Goal: Information Seeking & Learning: Compare options

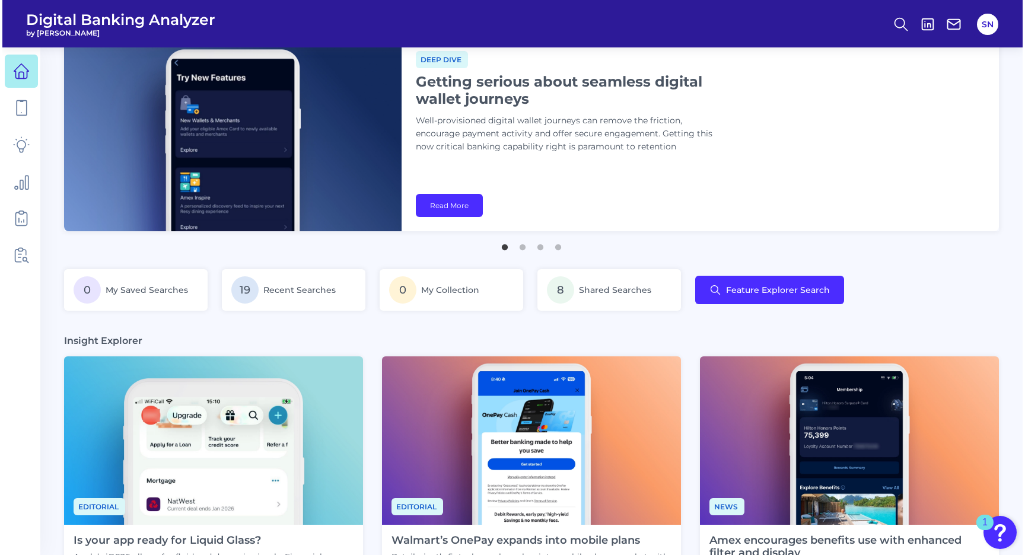
scroll to position [21, 0]
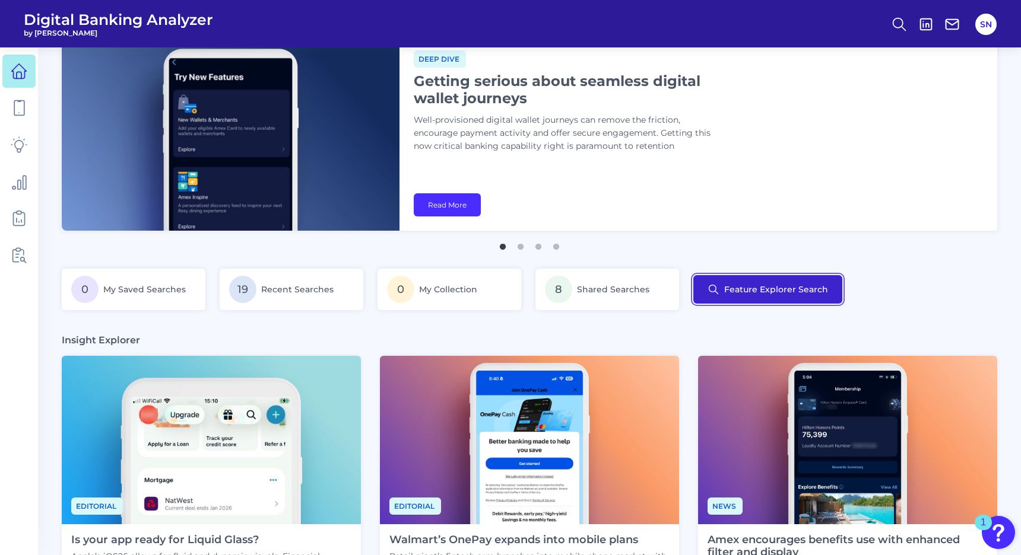
click at [738, 278] on button "Feature Explorer Search" at bounding box center [767, 289] width 149 height 28
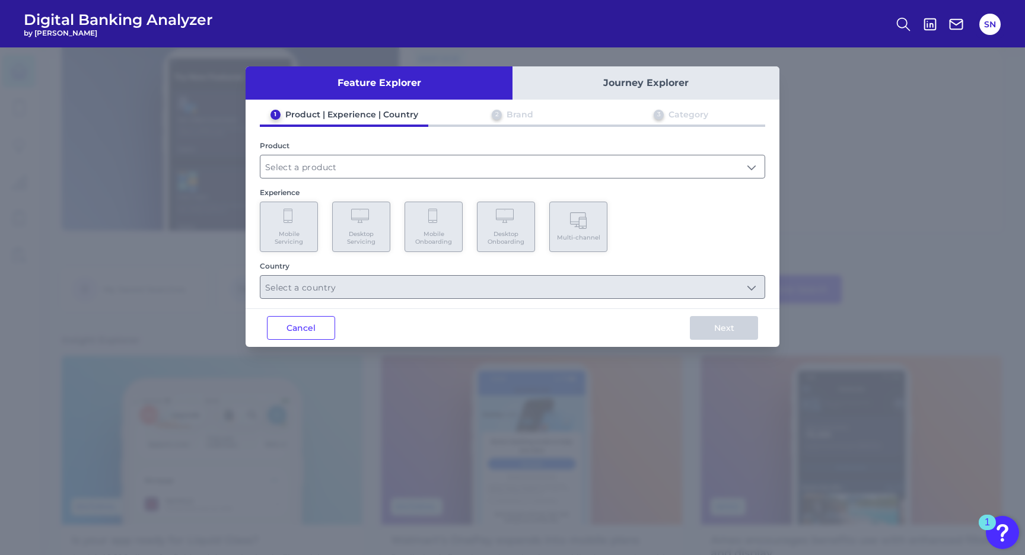
click at [615, 75] on button "Journey Explorer" at bounding box center [646, 82] width 267 height 33
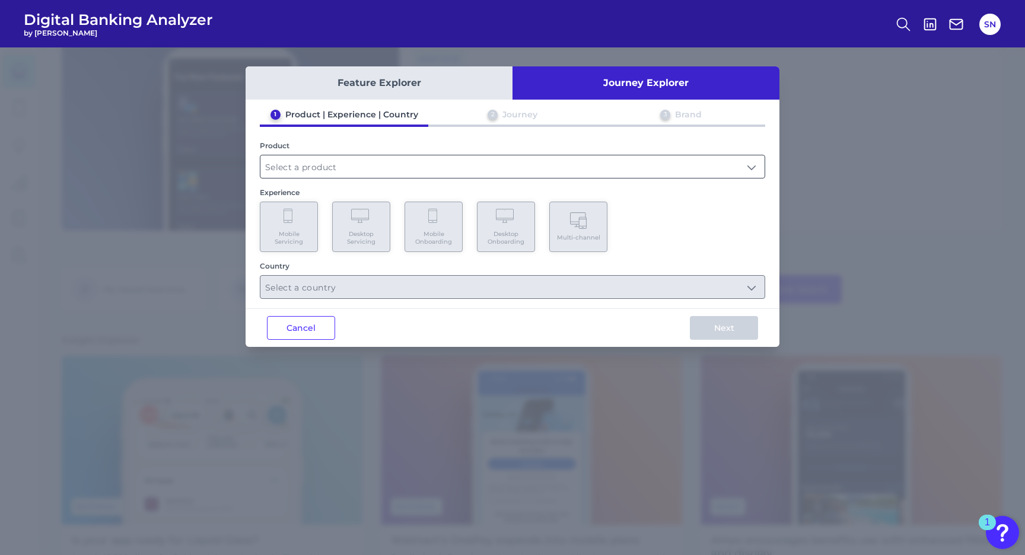
click at [380, 165] on input "text" at bounding box center [512, 166] width 504 height 23
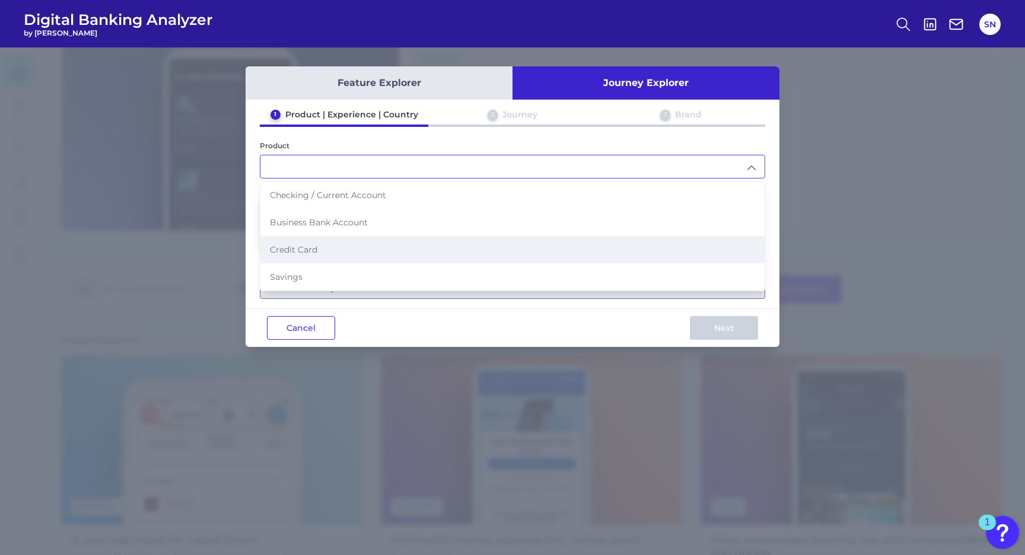
click at [343, 248] on li "Credit Card" at bounding box center [512, 249] width 504 height 27
type input "Credit Card"
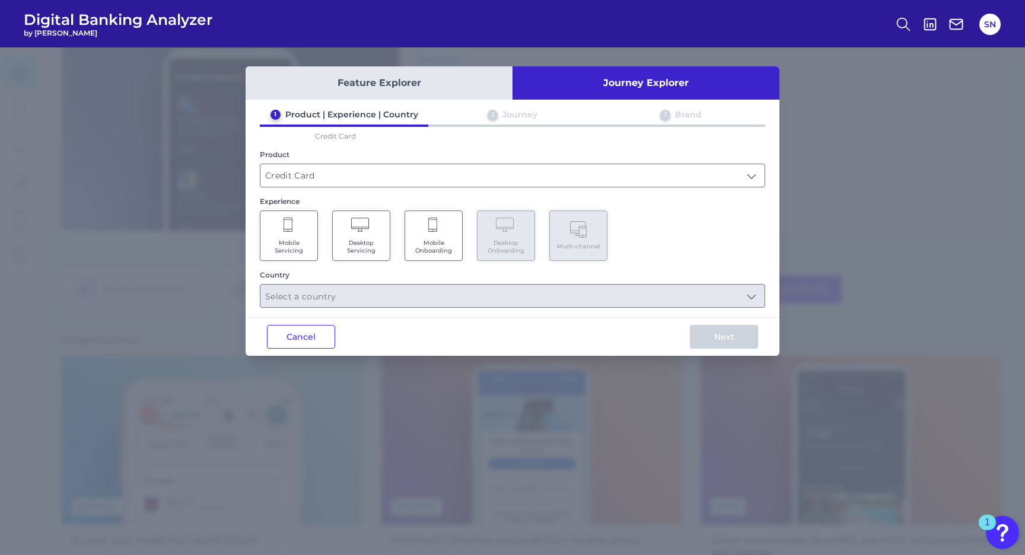
click at [439, 243] on span "Mobile Onboarding" at bounding box center [433, 246] width 45 height 15
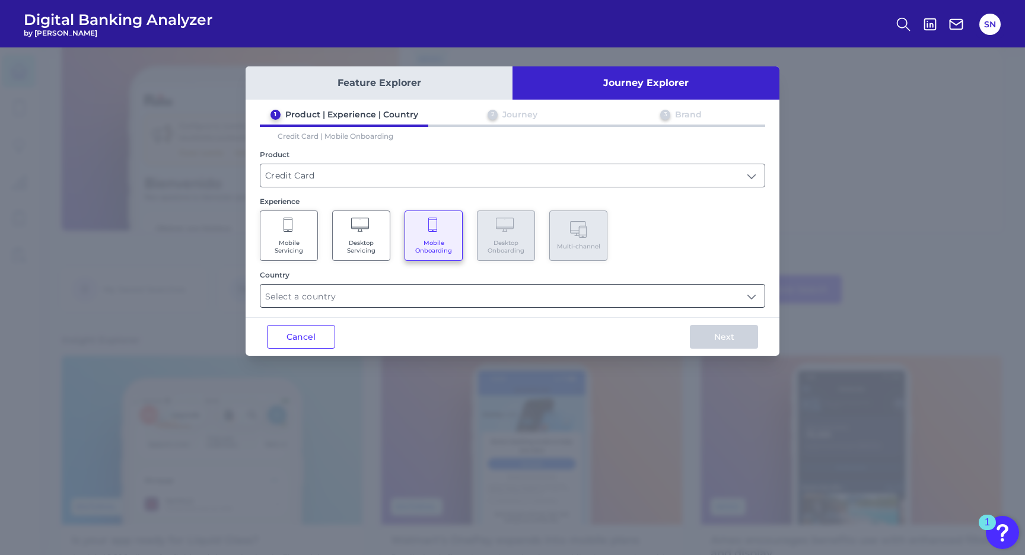
click at [396, 286] on input "text" at bounding box center [512, 296] width 504 height 23
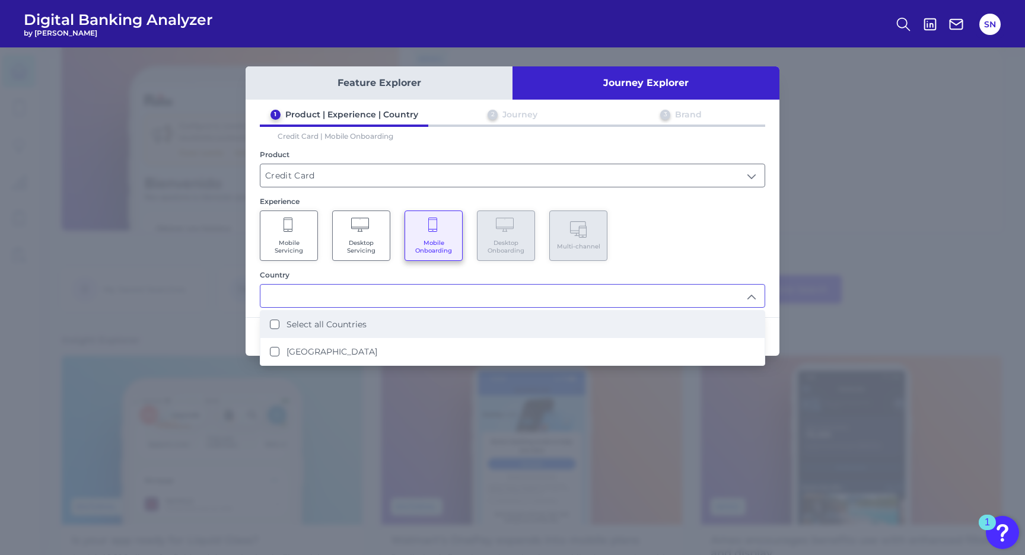
click at [359, 326] on label "Select all Countries" at bounding box center [327, 324] width 80 height 11
type input "Select all Countries"
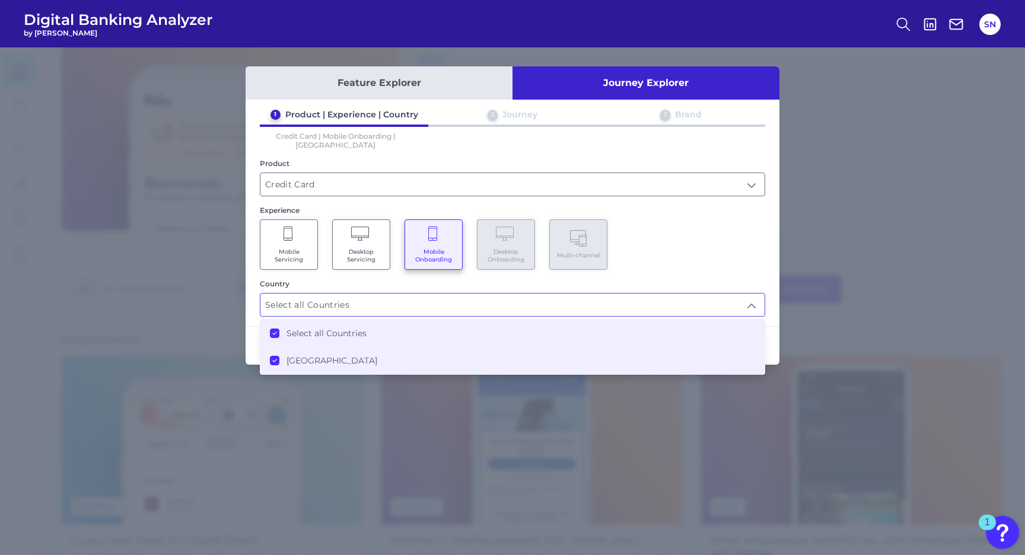
click at [672, 238] on div "Mobile Servicing Desktop Servicing Mobile Onboarding Desktop Onboarding Multi-c…" at bounding box center [513, 245] width 506 height 50
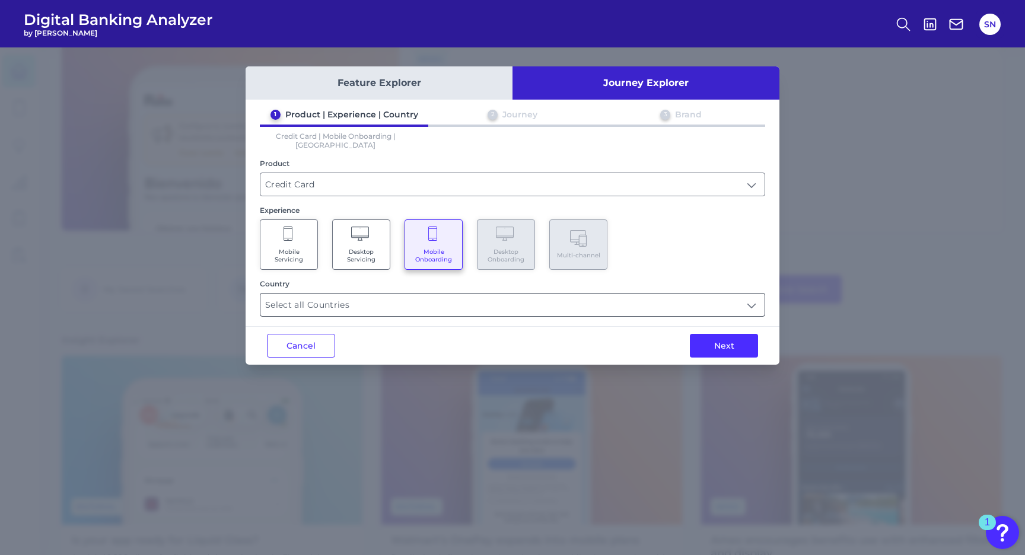
click at [606, 302] on input "Select all Countries" at bounding box center [512, 305] width 504 height 23
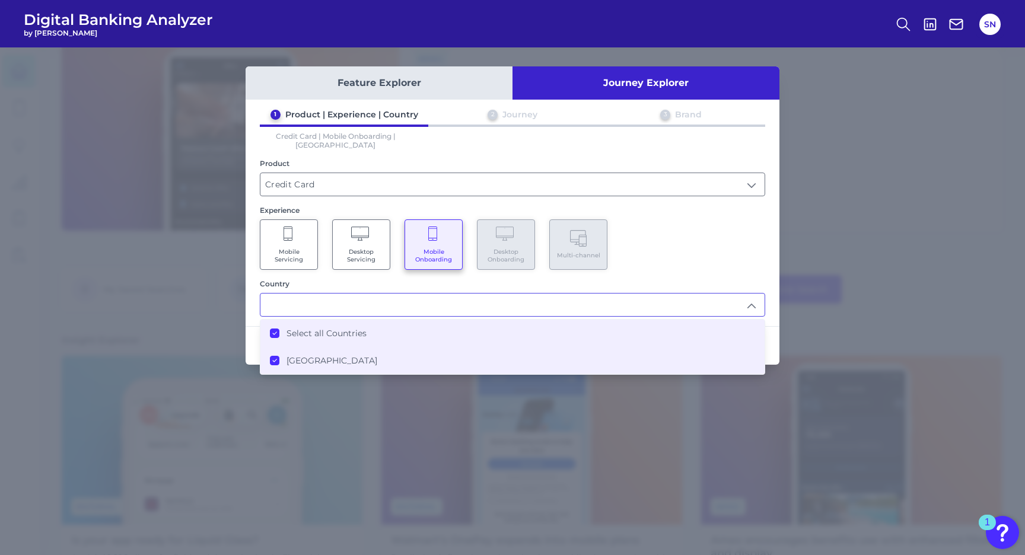
click at [679, 253] on div "Mobile Servicing Desktop Servicing Mobile Onboarding Desktop Onboarding Multi-c…" at bounding box center [513, 245] width 506 height 50
type input "Select all Countries"
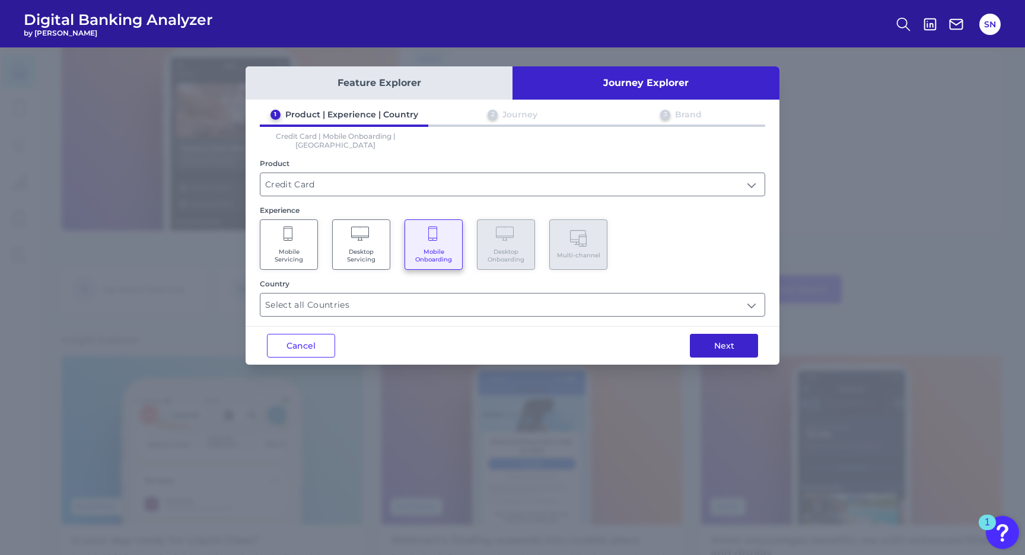
click at [716, 335] on button "Next" at bounding box center [724, 346] width 68 height 24
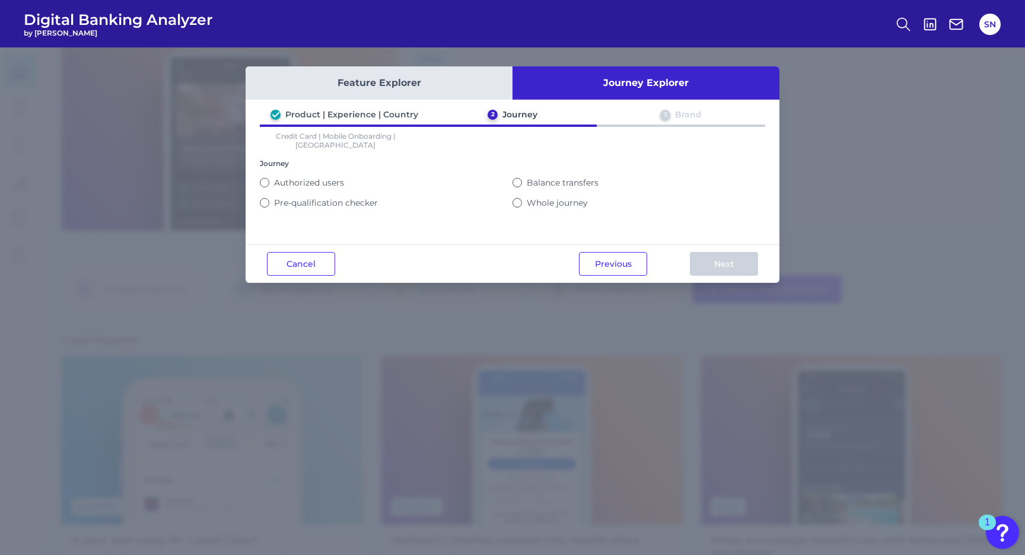
click at [528, 198] on label "Whole journey" at bounding box center [557, 203] width 61 height 11
click at [522, 198] on button "Whole journey" at bounding box center [517, 202] width 9 height 9
click at [742, 263] on button "Next" at bounding box center [724, 264] width 68 height 24
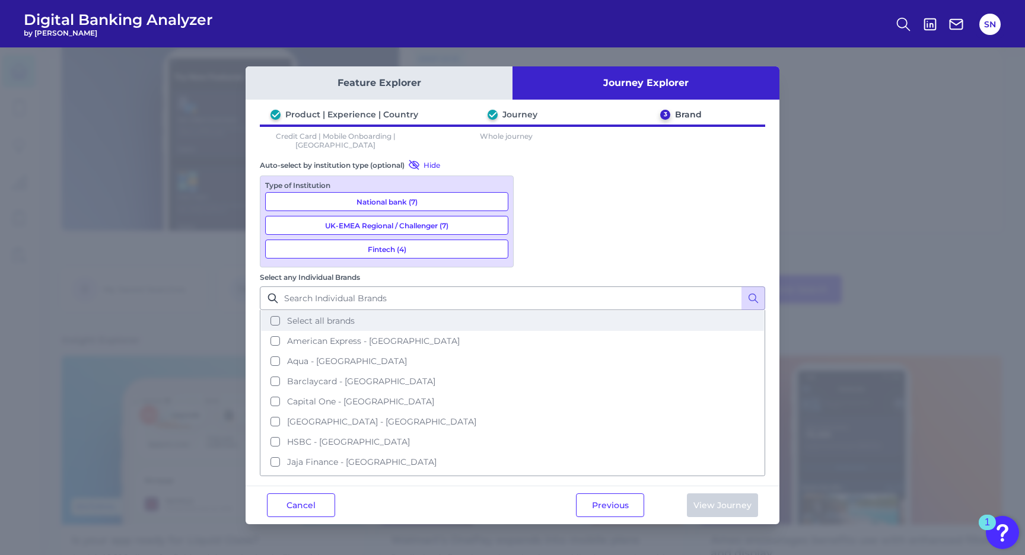
click at [355, 316] on span "Select all brands" at bounding box center [321, 321] width 68 height 11
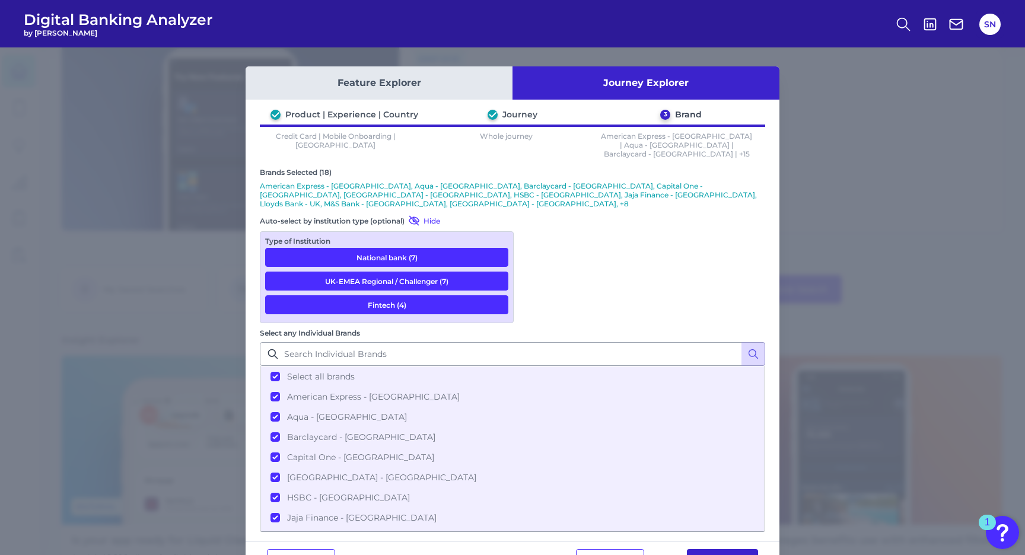
click at [732, 549] on button "View Journey" at bounding box center [722, 561] width 71 height 24
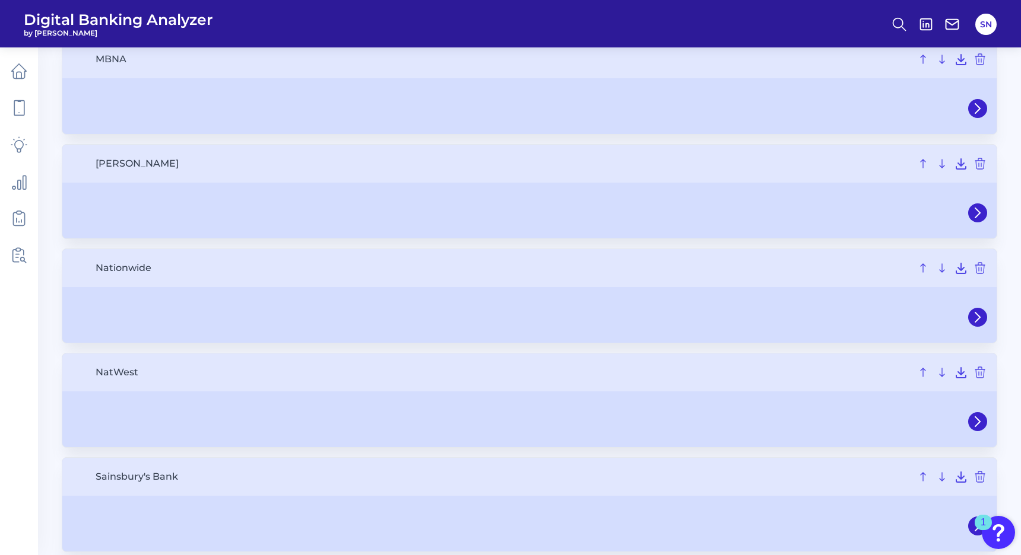
scroll to position [1041, 0]
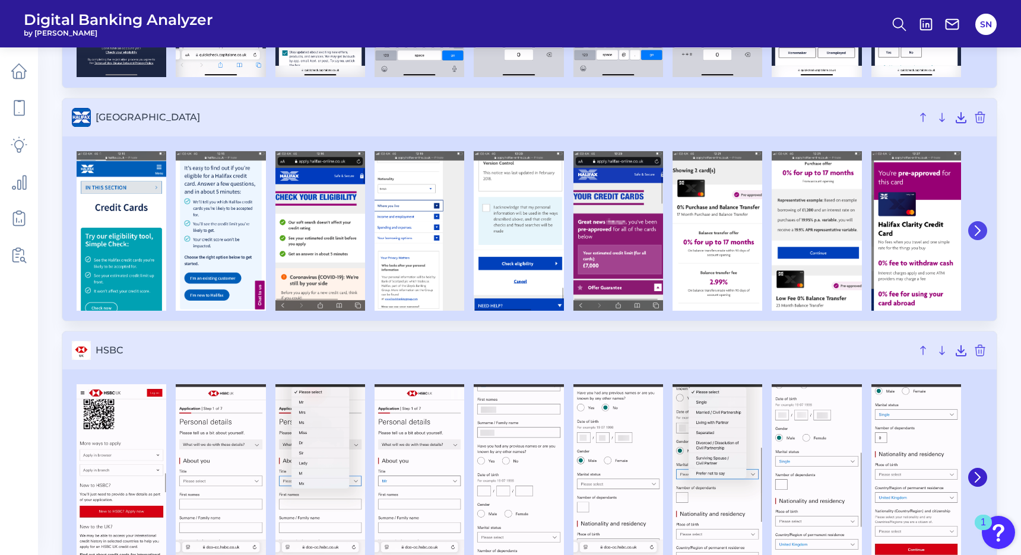
click at [978, 230] on icon at bounding box center [977, 230] width 11 height 11
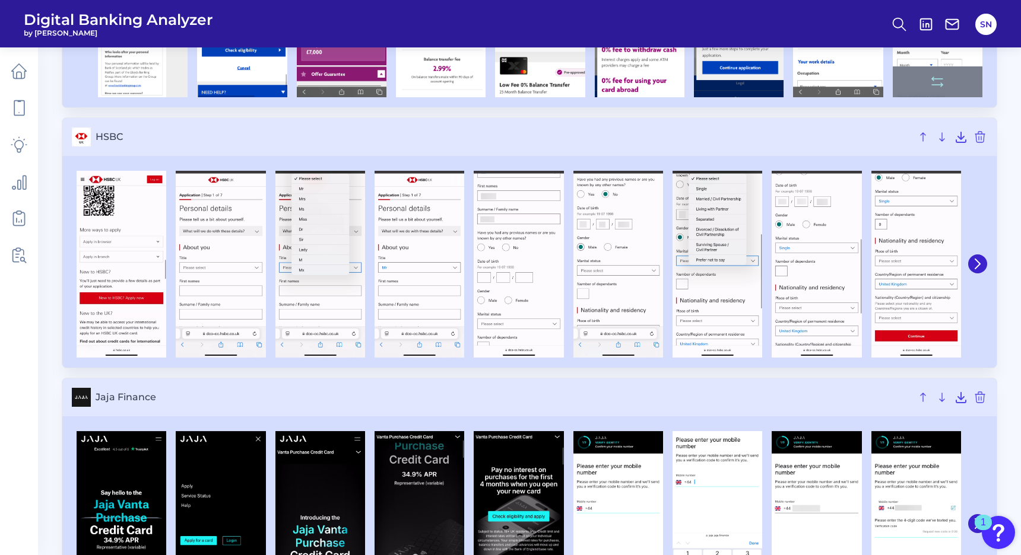
scroll to position [1273, 0]
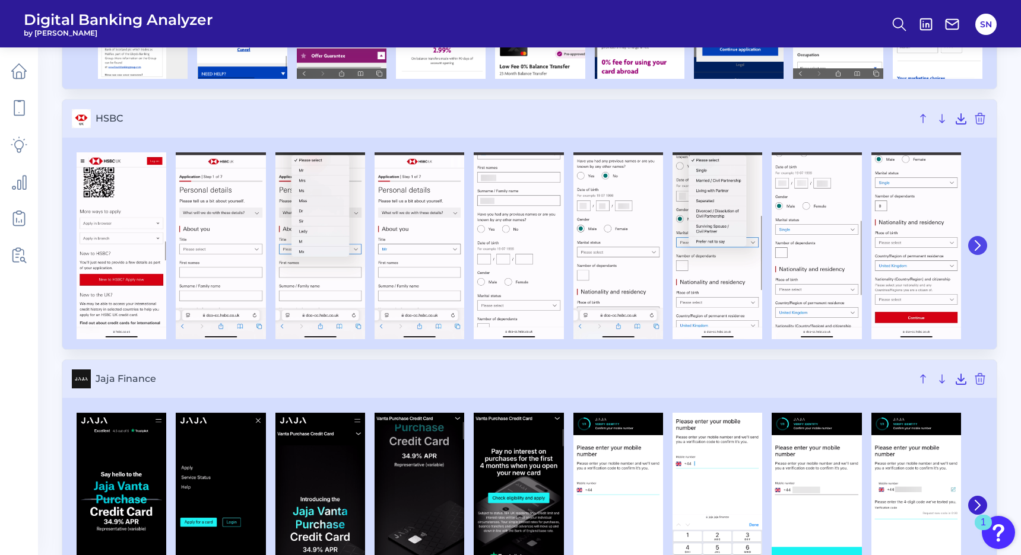
click at [977, 250] on icon at bounding box center [977, 245] width 11 height 11
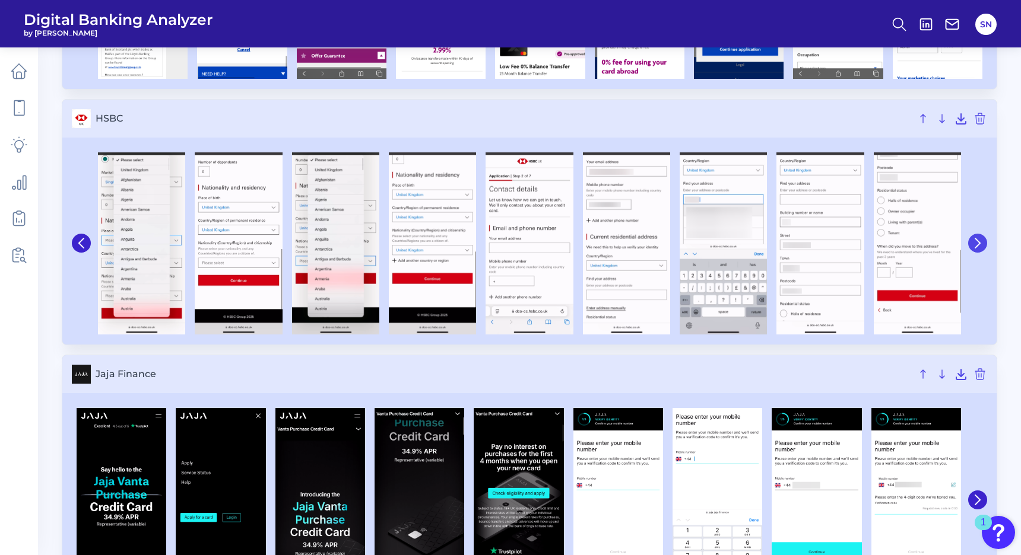
click at [977, 246] on icon at bounding box center [977, 243] width 5 height 9
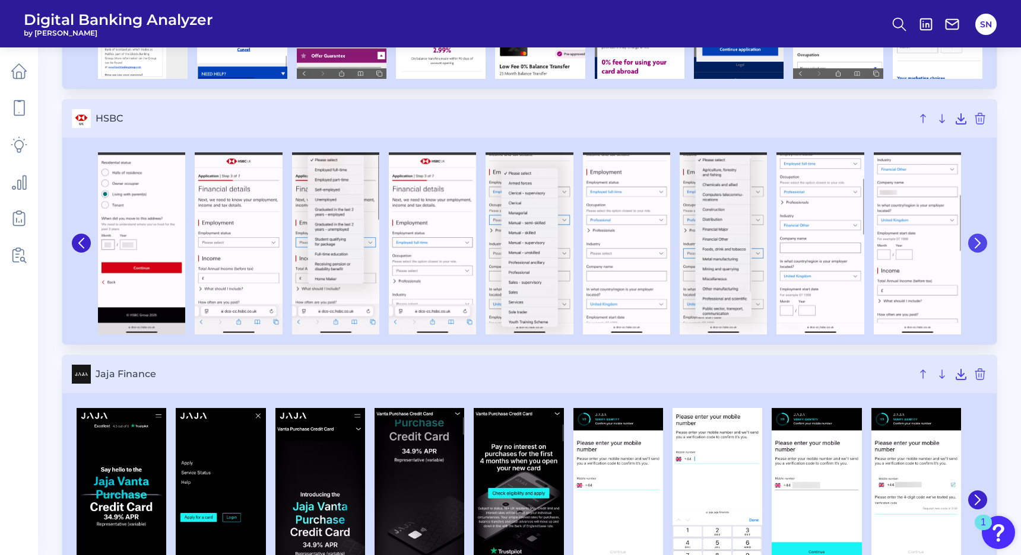
click at [976, 244] on icon at bounding box center [977, 243] width 11 height 11
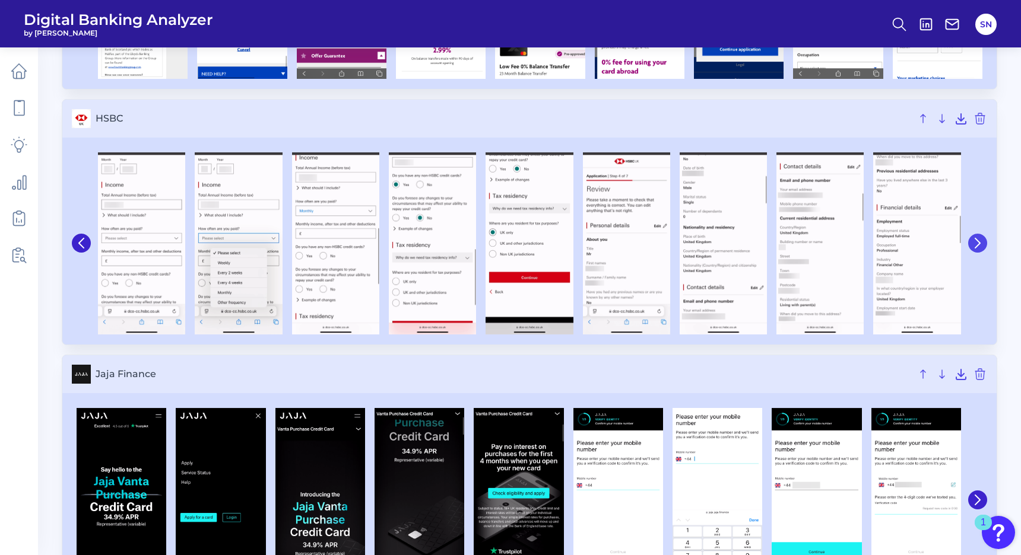
click at [976, 244] on icon at bounding box center [977, 243] width 11 height 11
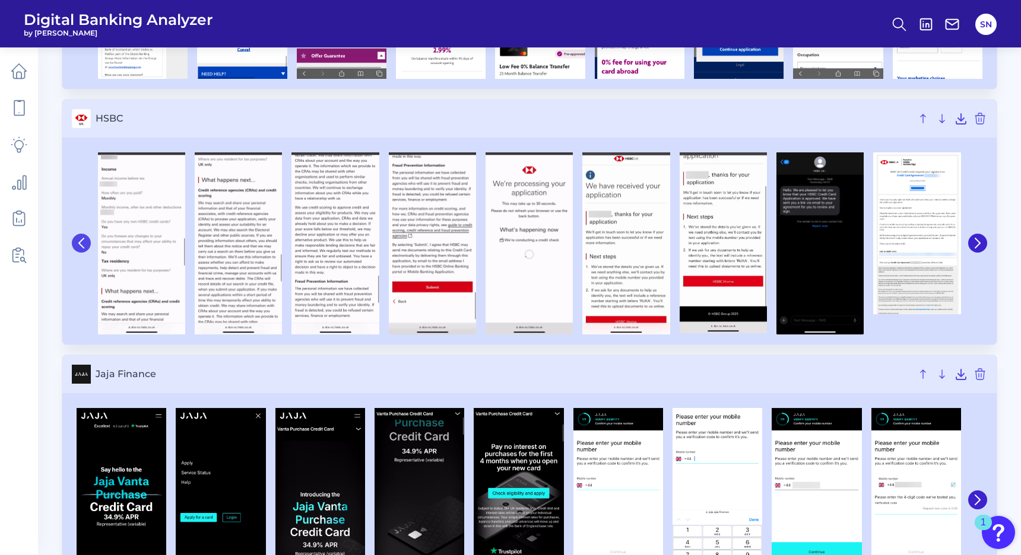
click at [82, 242] on icon at bounding box center [81, 243] width 11 height 11
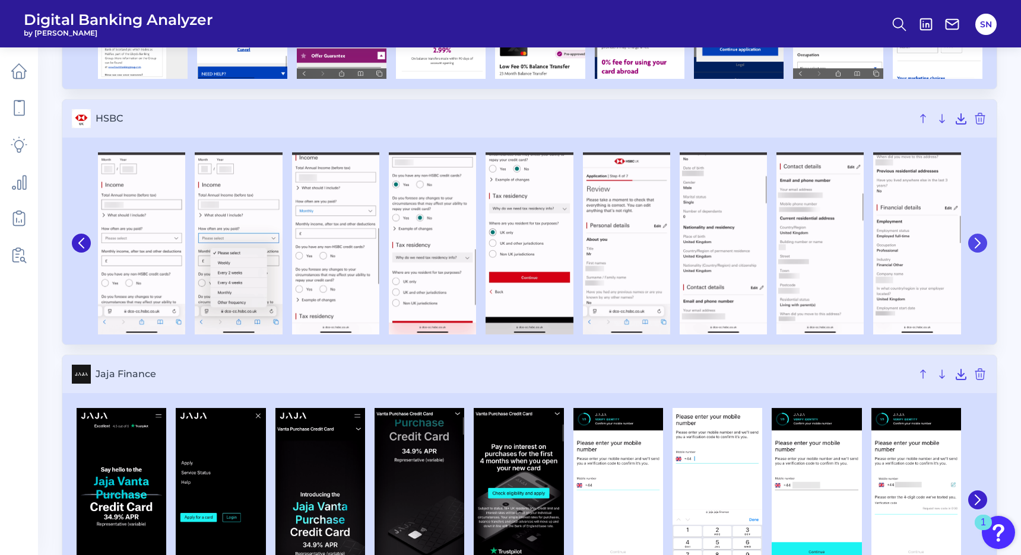
click at [980, 246] on icon at bounding box center [977, 243] width 11 height 11
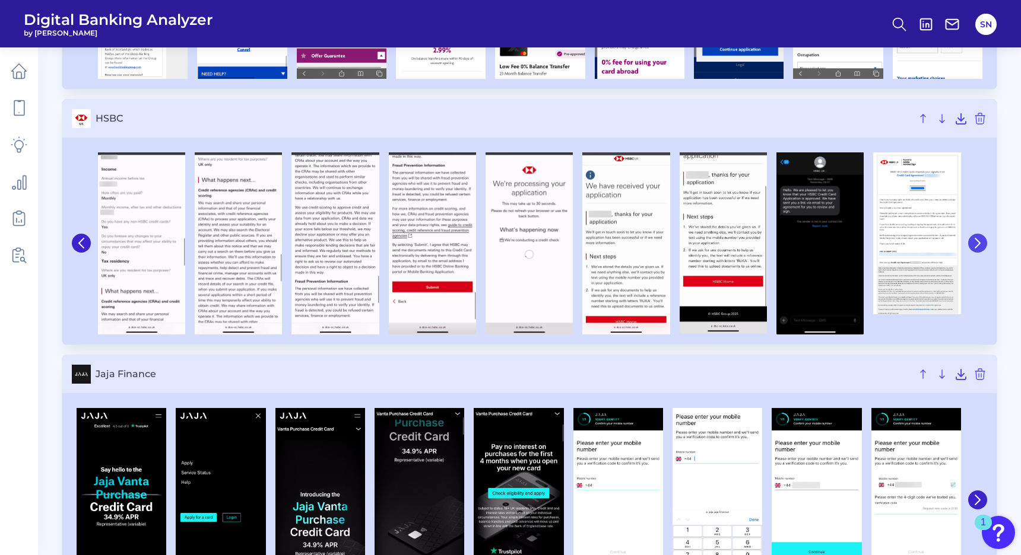
click at [980, 246] on icon at bounding box center [977, 243] width 11 height 11
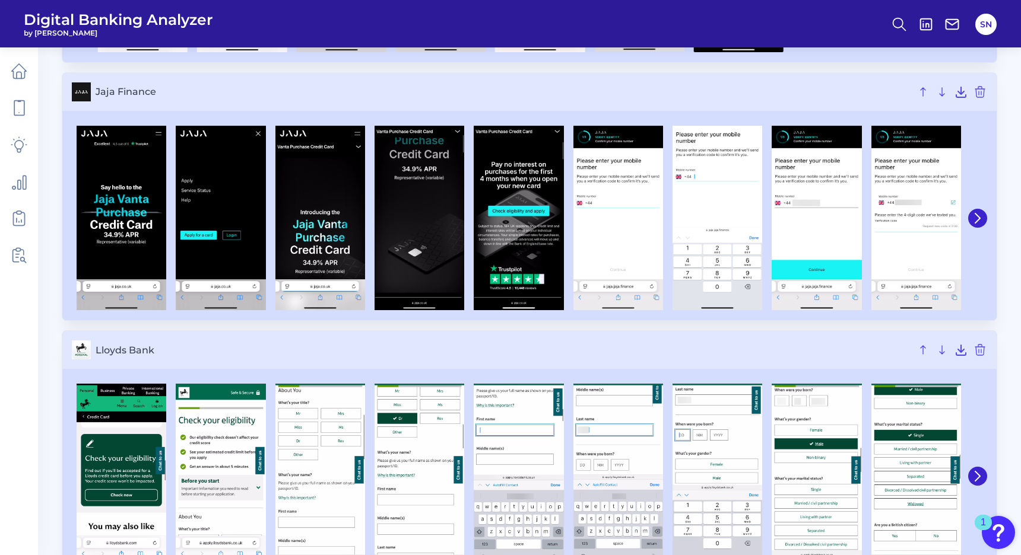
scroll to position [1559, 0]
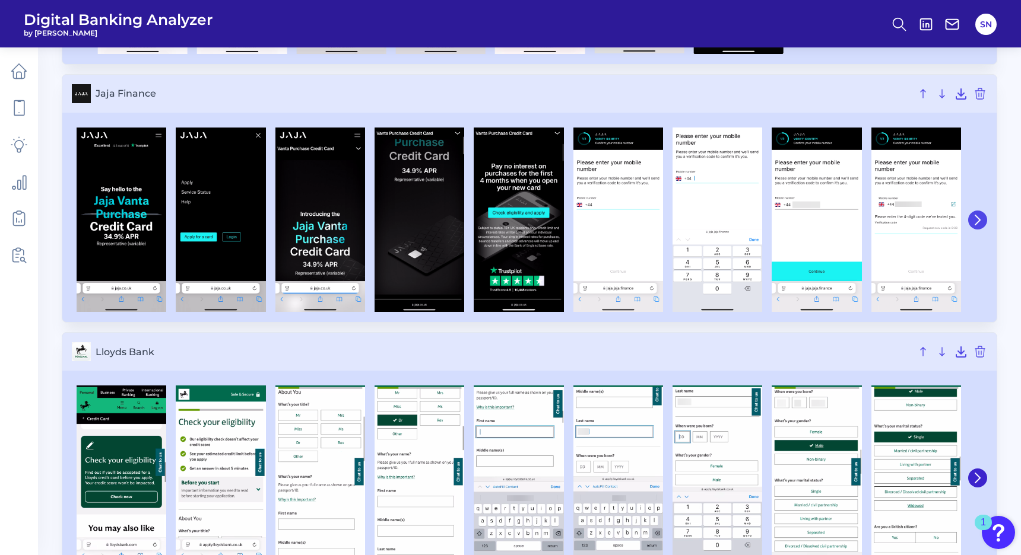
click at [985, 220] on button at bounding box center [977, 220] width 19 height 19
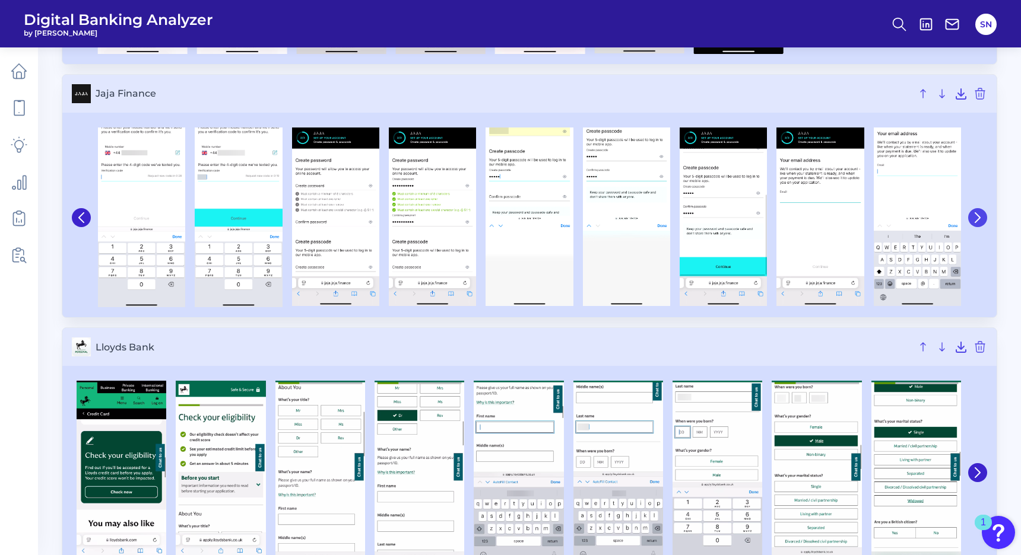
click at [985, 219] on button at bounding box center [977, 217] width 19 height 19
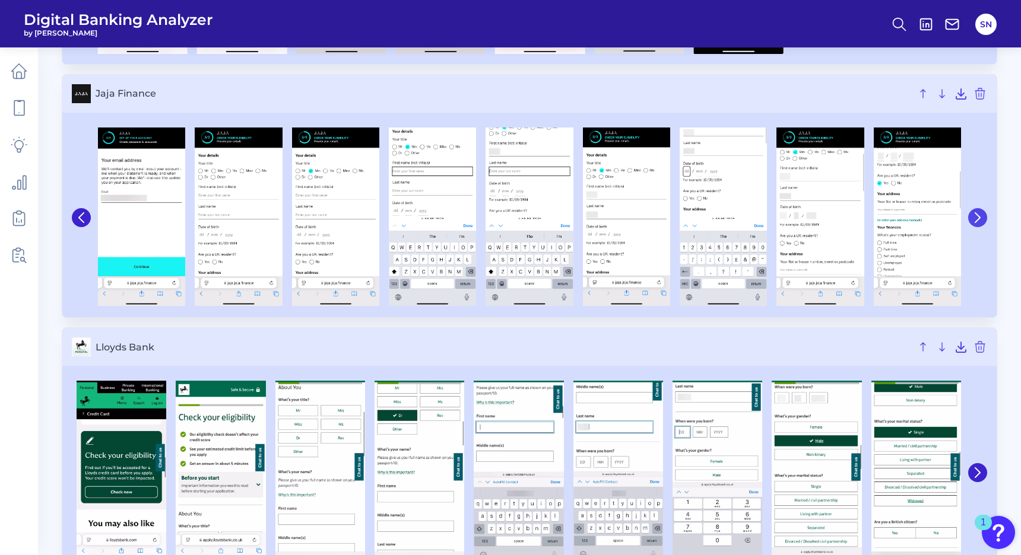
click at [985, 220] on button at bounding box center [977, 217] width 19 height 19
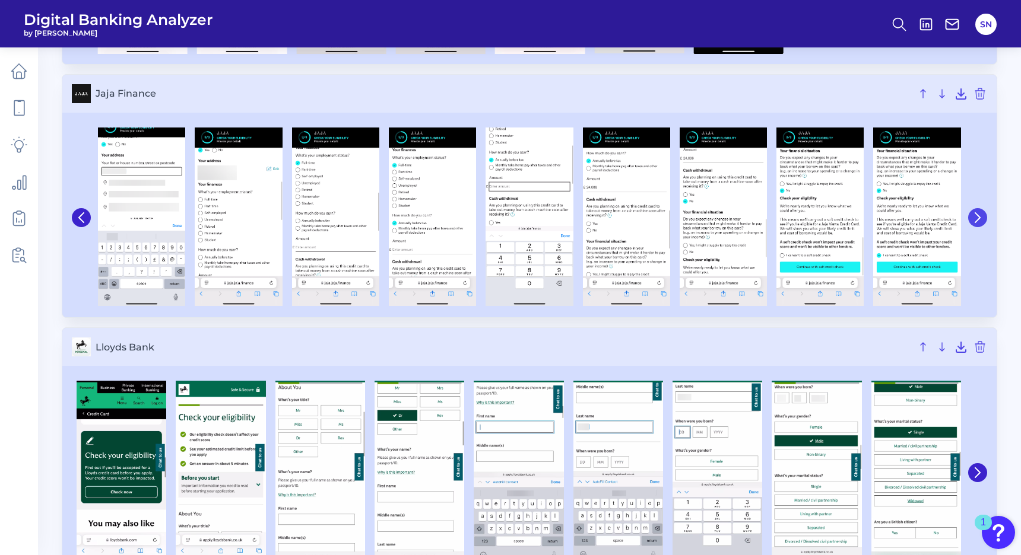
click at [985, 220] on button at bounding box center [977, 217] width 19 height 19
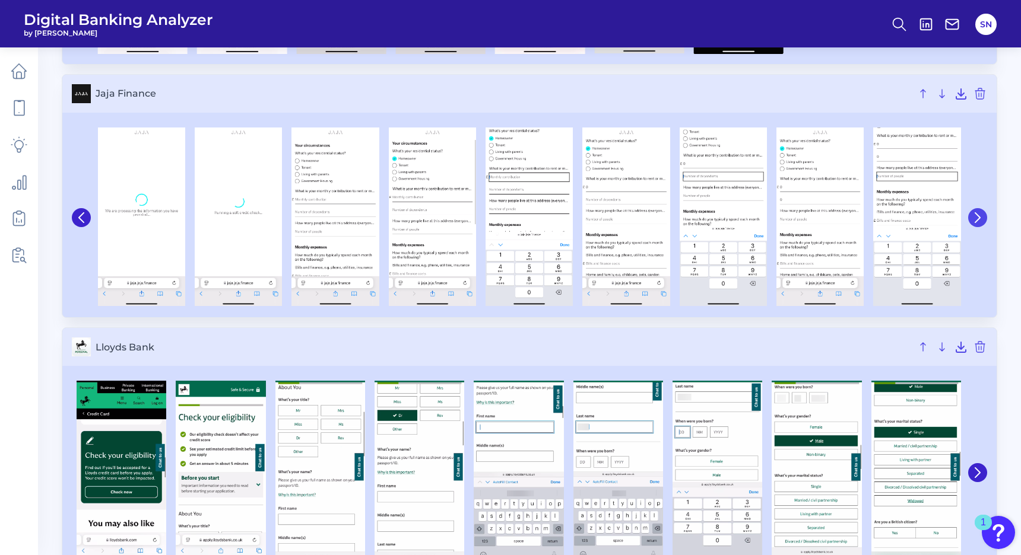
click at [985, 220] on button at bounding box center [977, 217] width 19 height 19
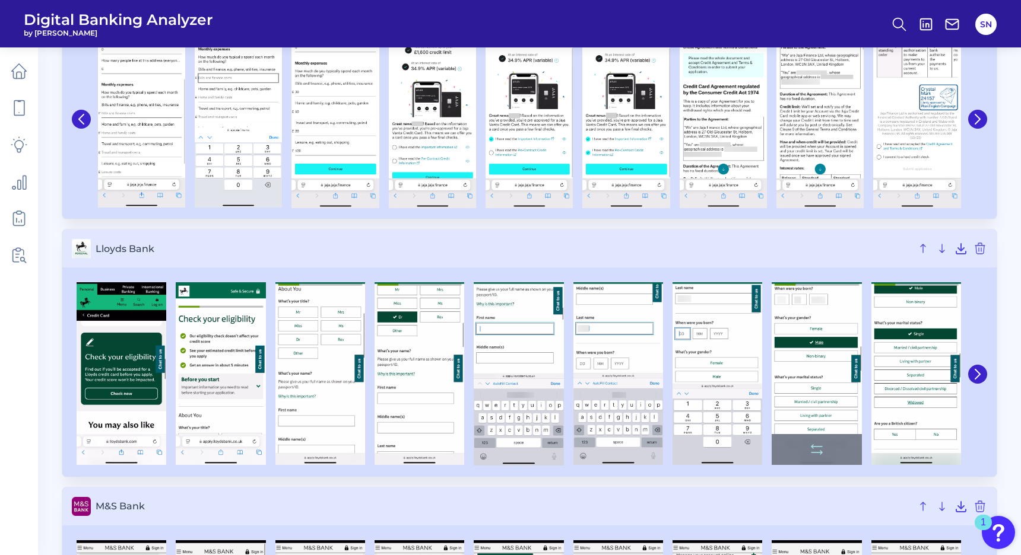
scroll to position [1722, 0]
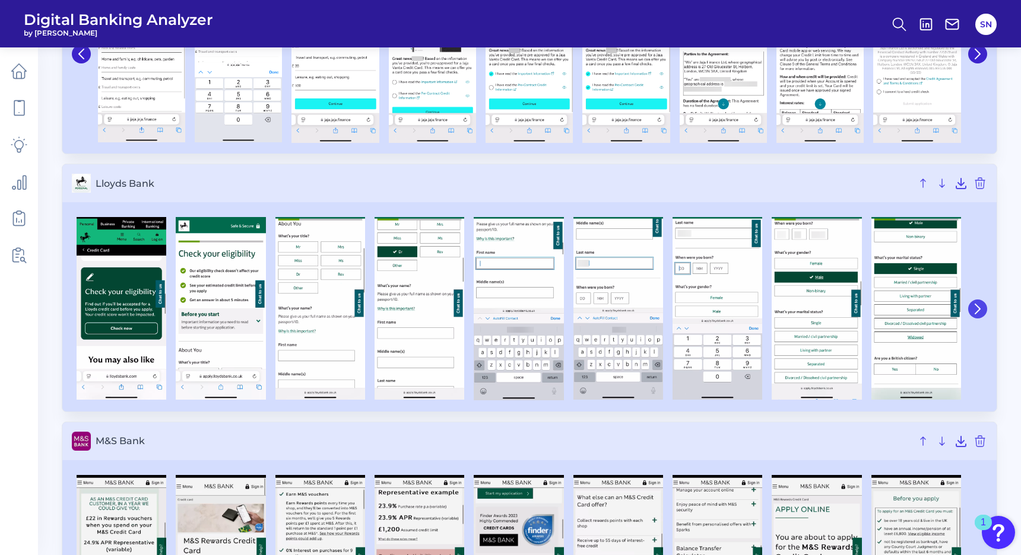
click at [981, 312] on icon at bounding box center [977, 309] width 11 height 11
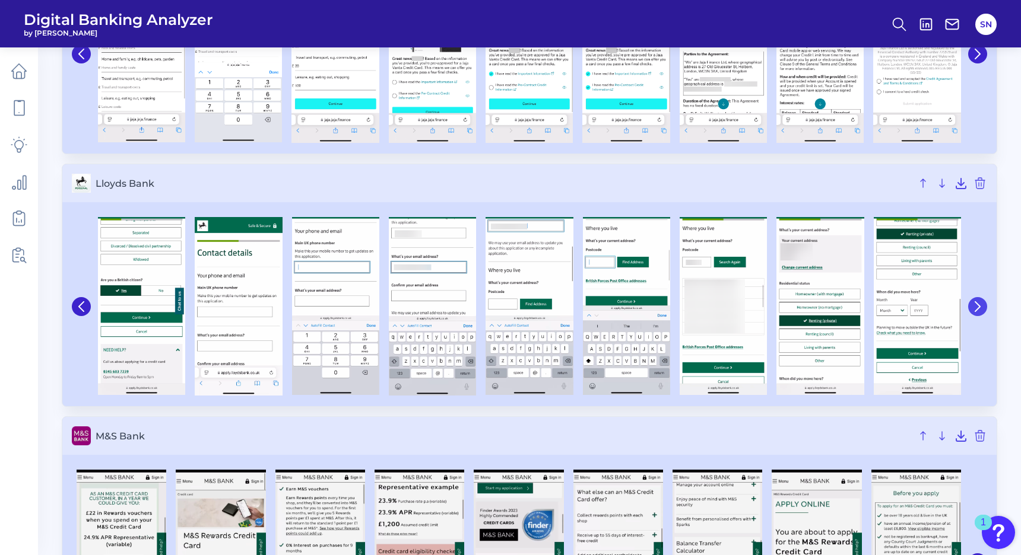
click at [980, 311] on icon at bounding box center [977, 306] width 11 height 11
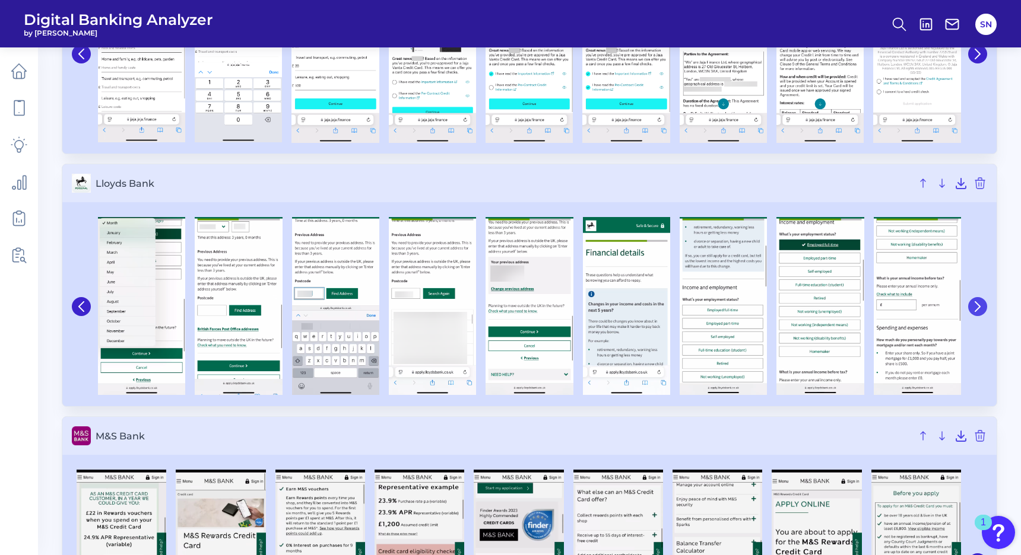
click at [979, 311] on icon at bounding box center [977, 306] width 11 height 11
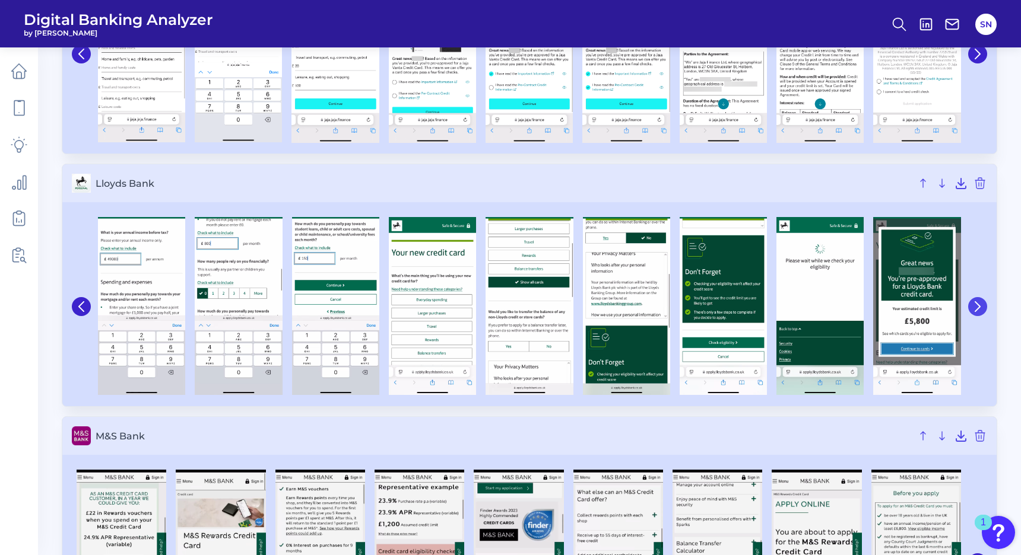
click at [977, 311] on icon at bounding box center [977, 306] width 11 height 11
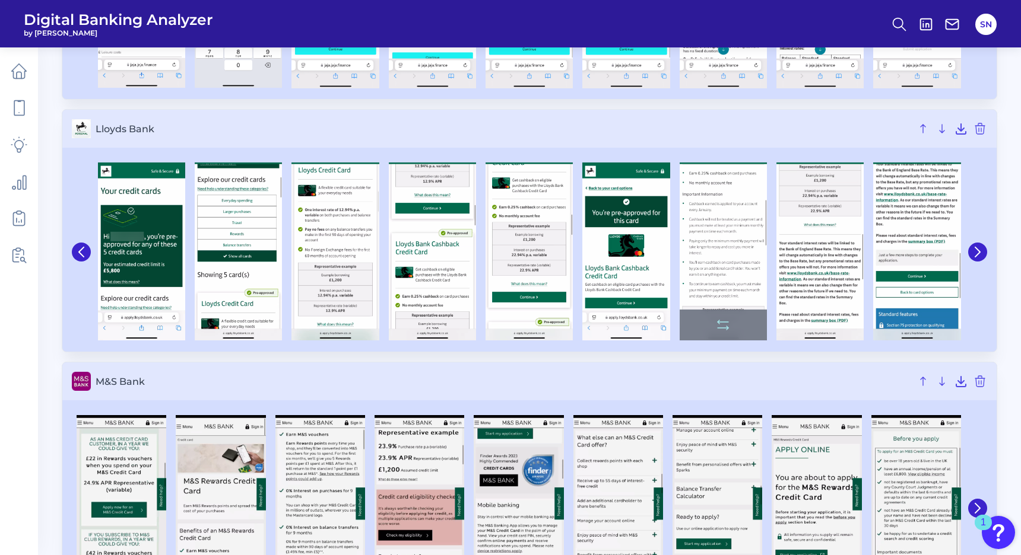
scroll to position [1781, 0]
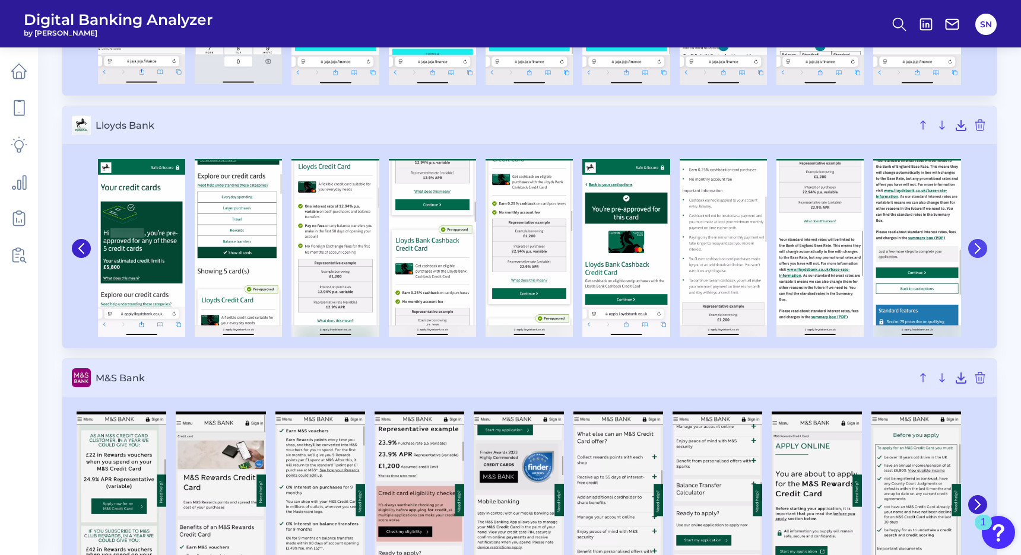
click at [975, 244] on icon at bounding box center [977, 248] width 5 height 9
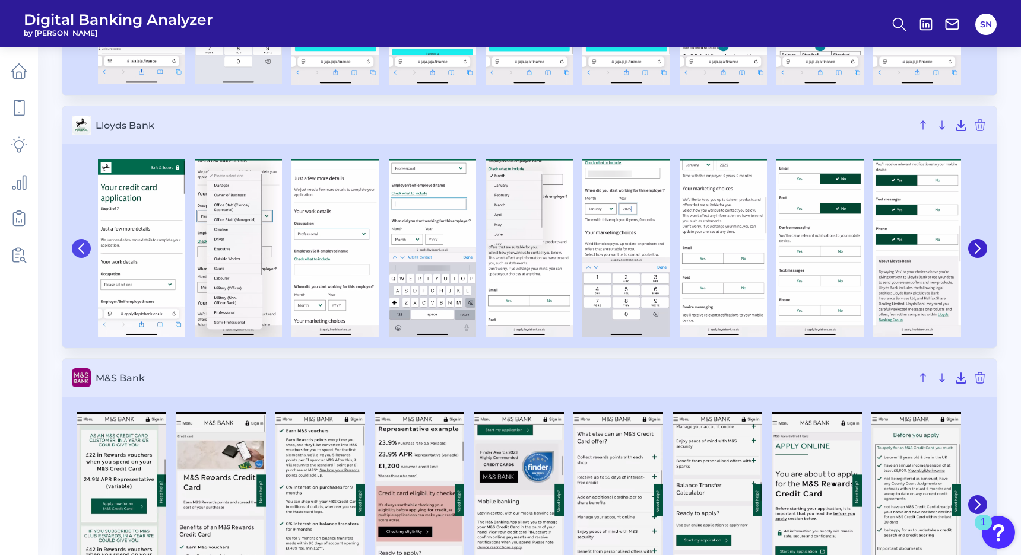
click at [75, 253] on button at bounding box center [81, 248] width 19 height 19
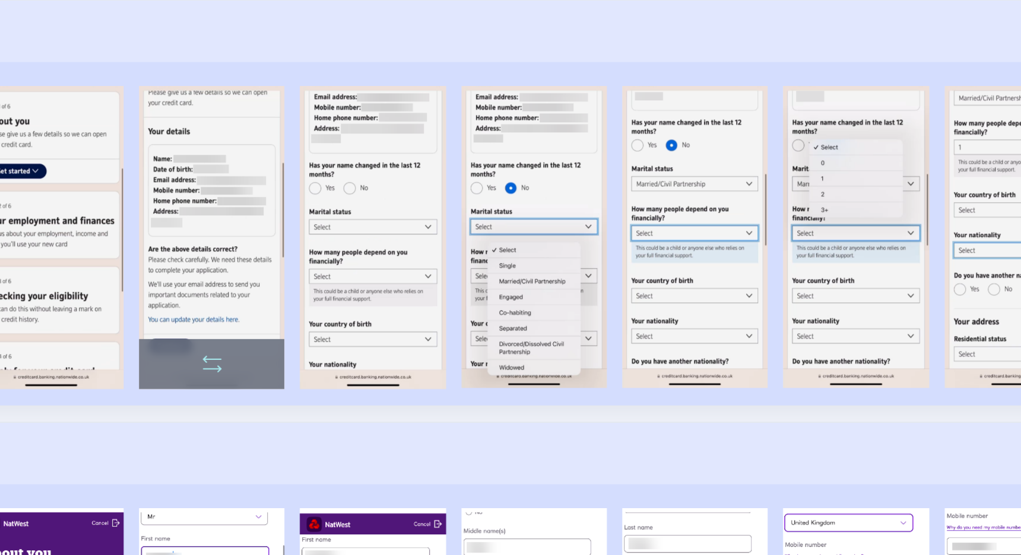
scroll to position [2680, 0]
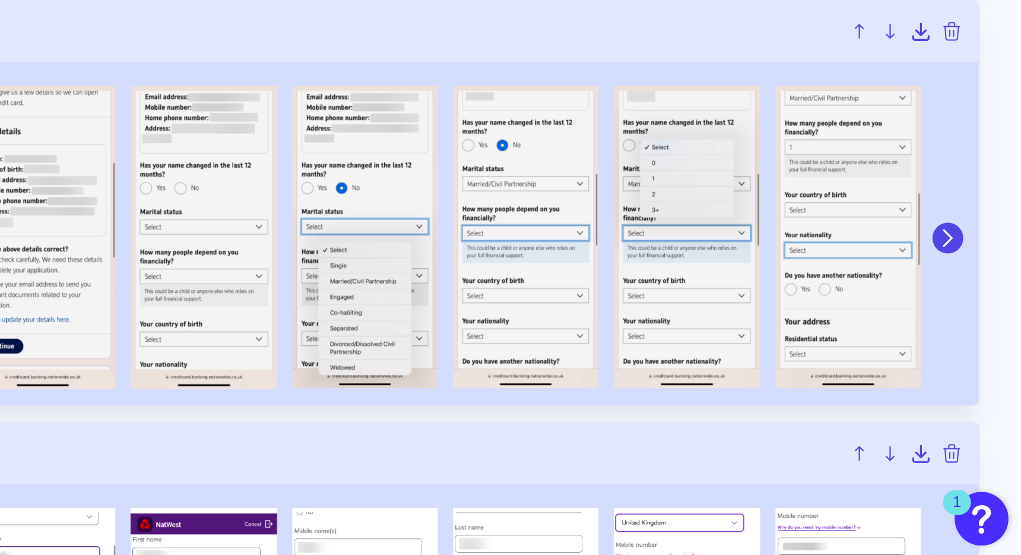
click at [979, 355] on icon at bounding box center [977, 359] width 11 height 11
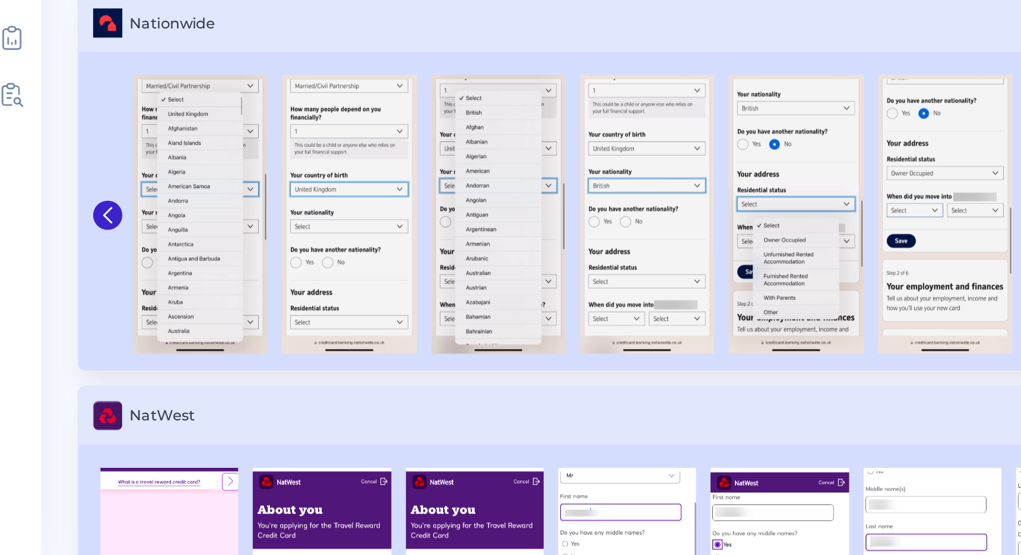
scroll to position [2704, 0]
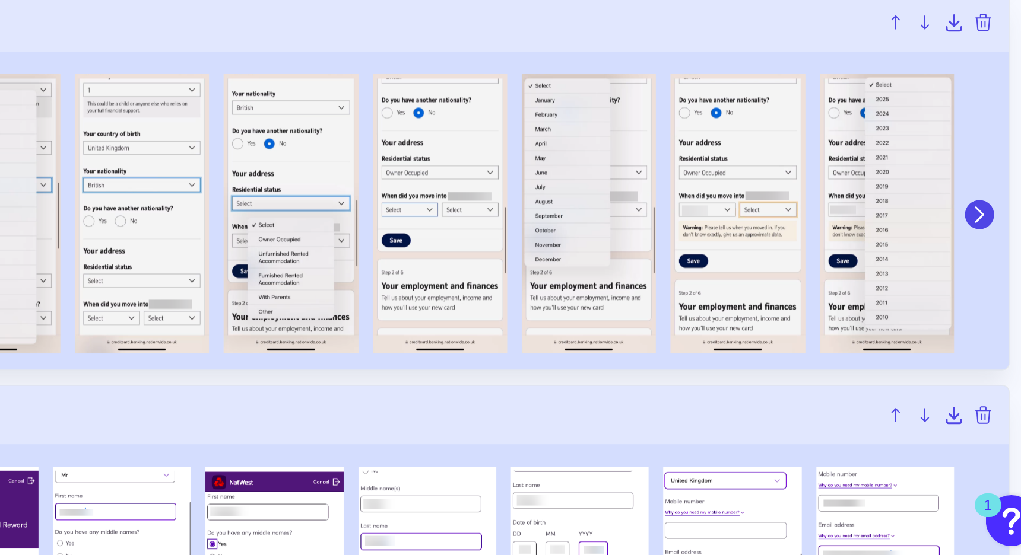
click at [973, 327] on button at bounding box center [977, 333] width 19 height 19
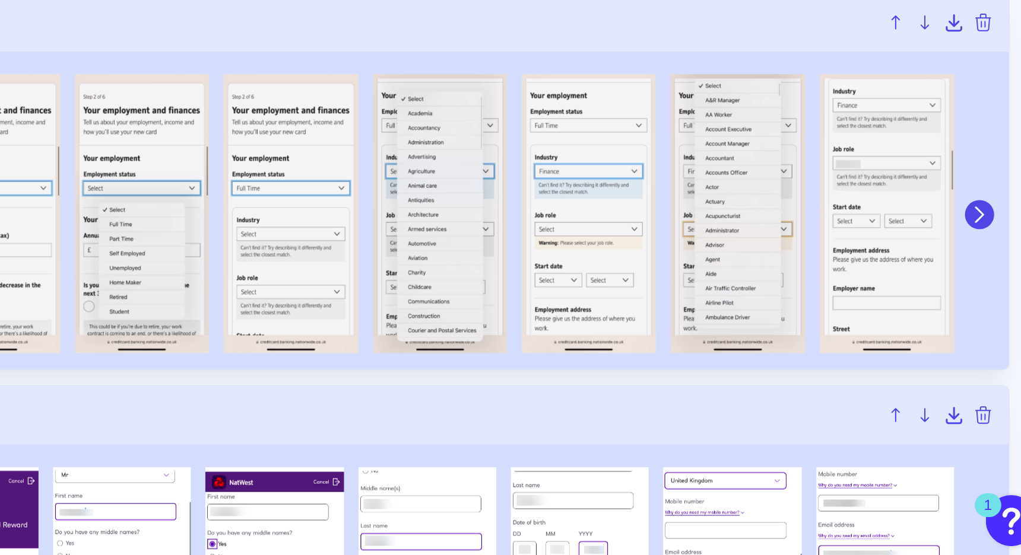
click at [973, 328] on icon at bounding box center [977, 333] width 11 height 11
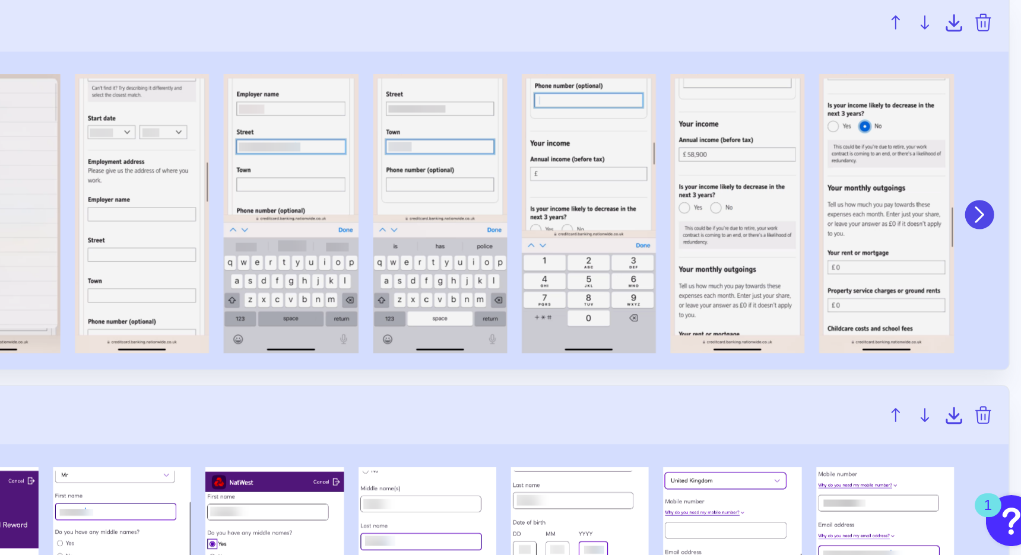
click at [973, 328] on icon at bounding box center [977, 333] width 11 height 11
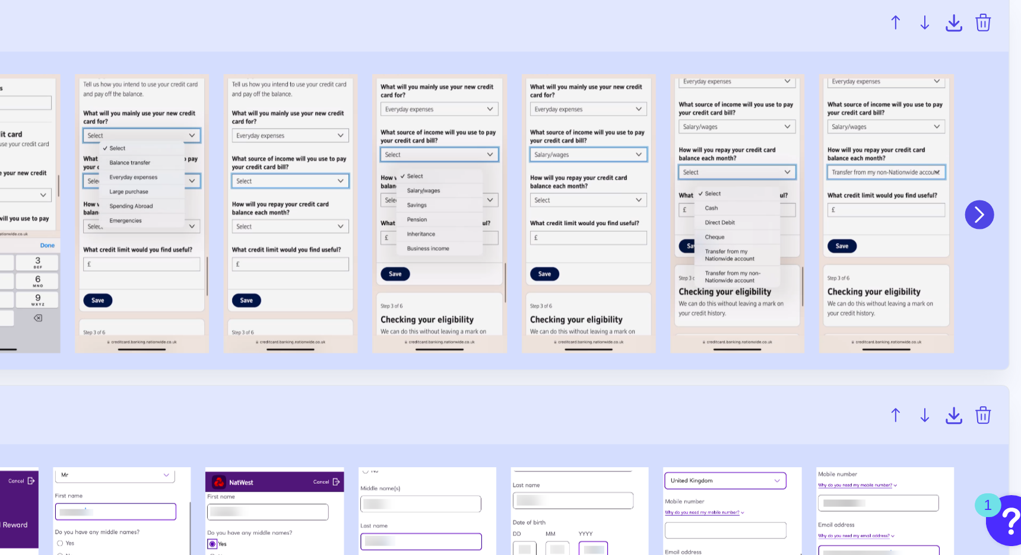
click at [973, 328] on icon at bounding box center [977, 333] width 11 height 11
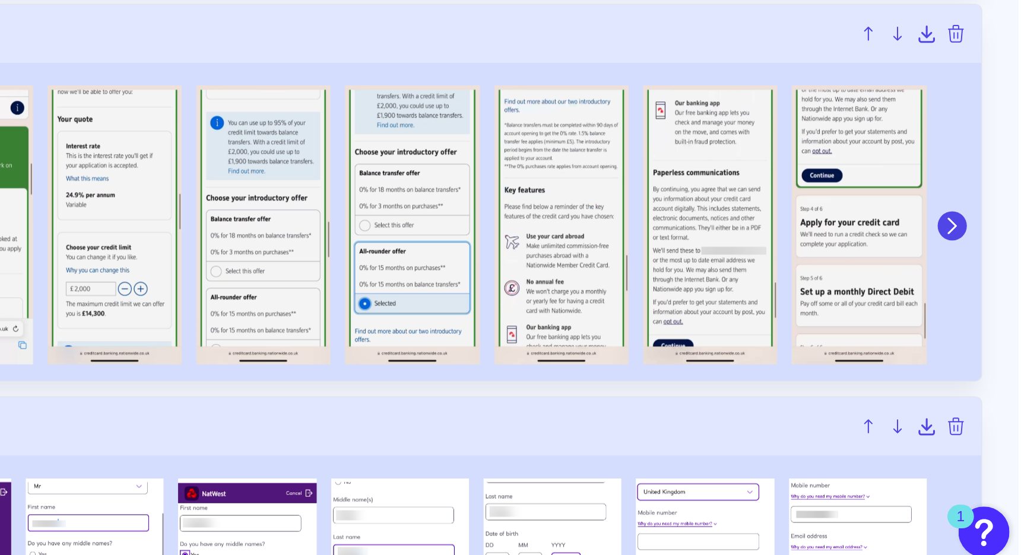
click at [971, 333] on button at bounding box center [977, 333] width 19 height 19
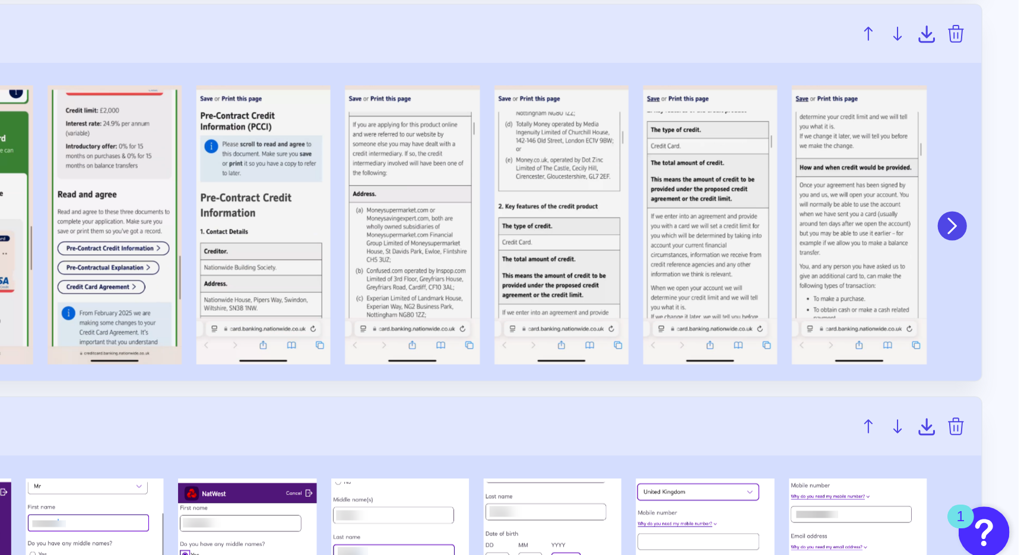
click at [971, 333] on button at bounding box center [977, 333] width 19 height 19
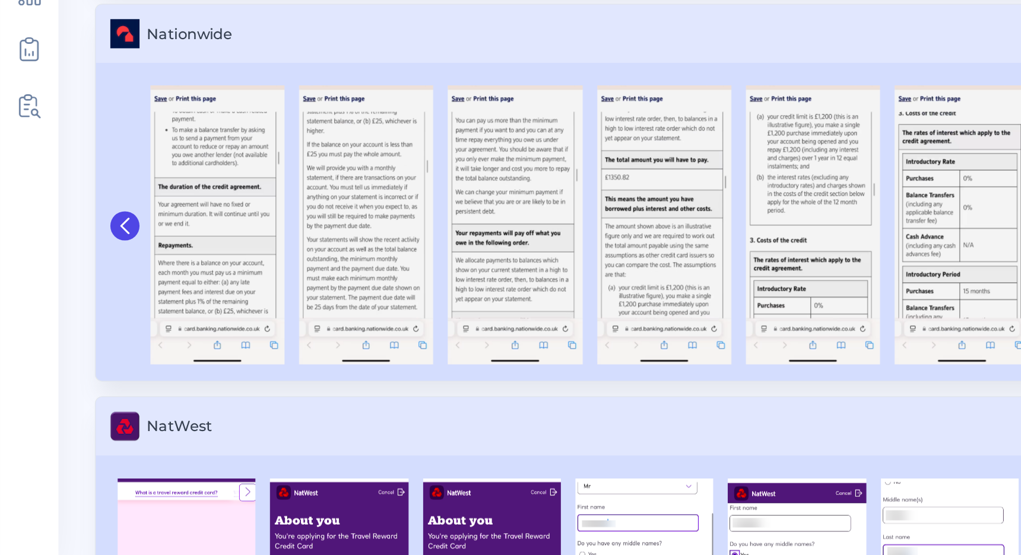
click at [83, 332] on icon at bounding box center [81, 333] width 11 height 11
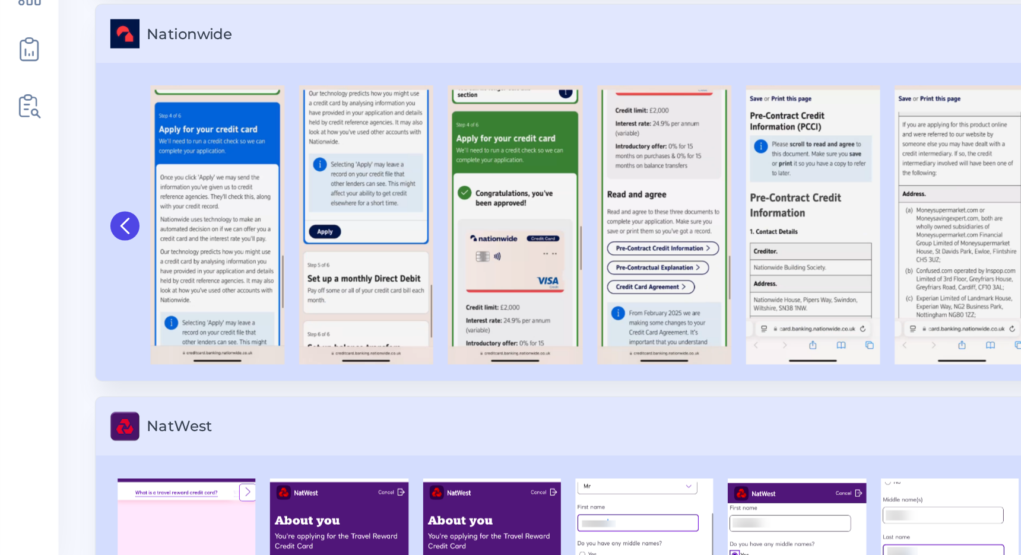
click at [83, 335] on icon at bounding box center [81, 333] width 11 height 11
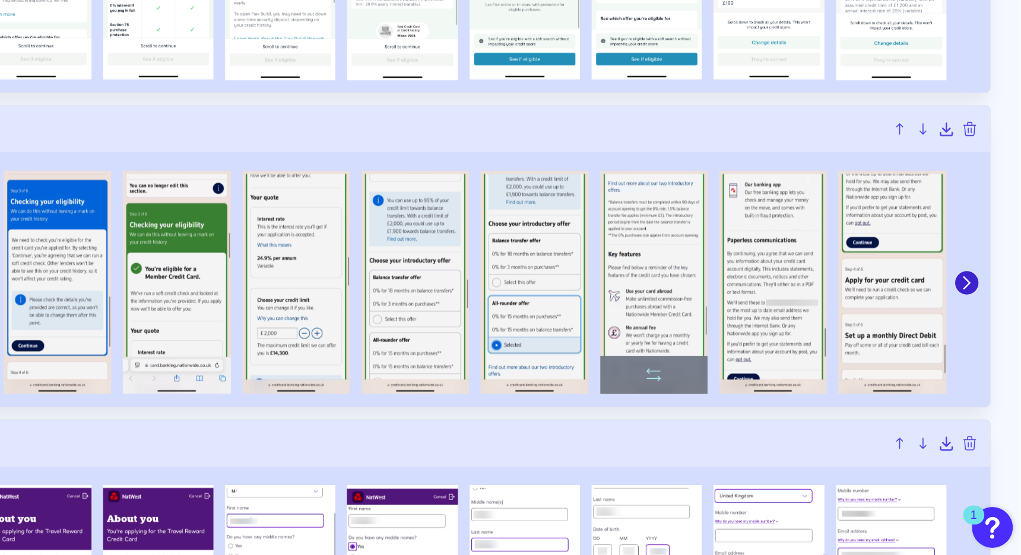
scroll to position [2703, 0]
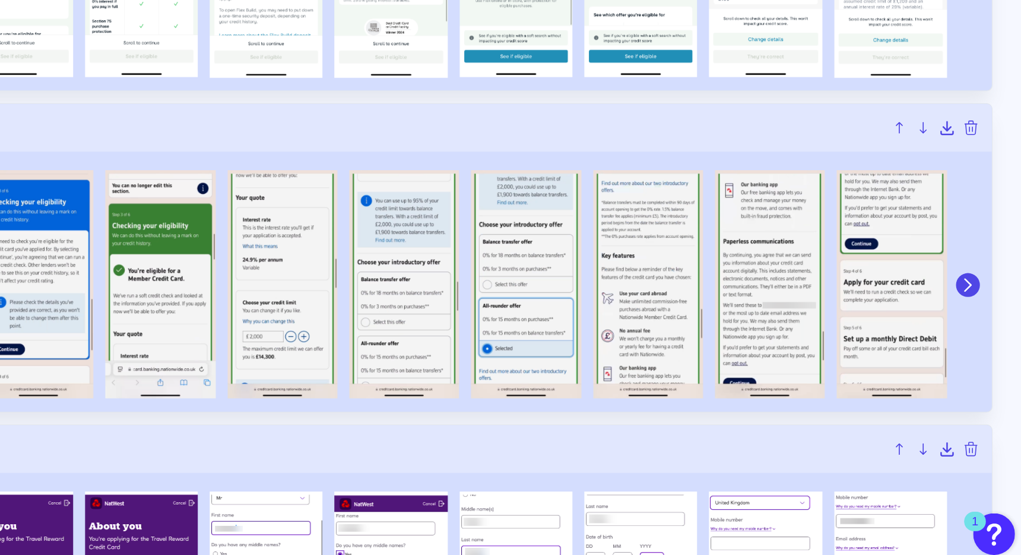
click at [982, 329] on icon at bounding box center [977, 334] width 11 height 11
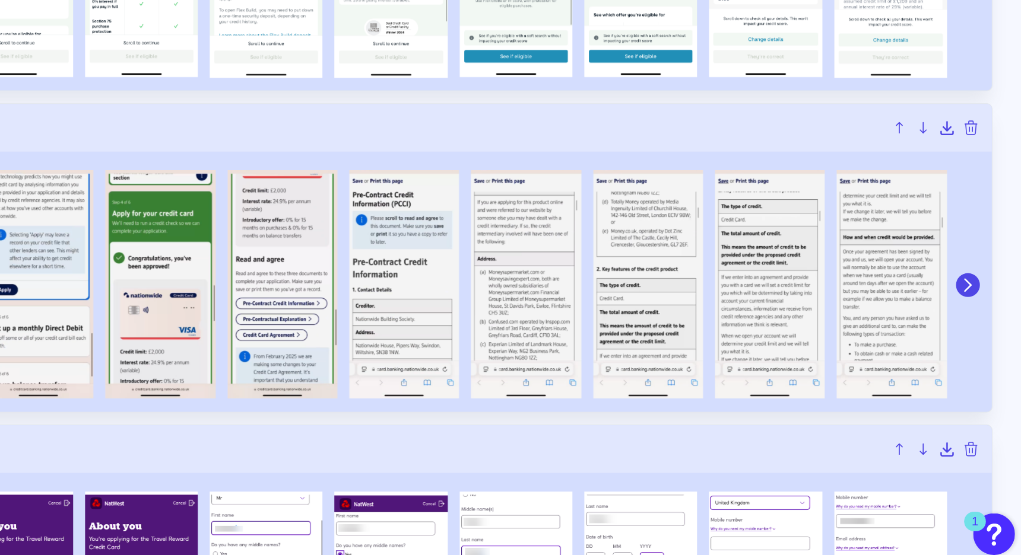
click at [981, 331] on icon at bounding box center [977, 334] width 11 height 11
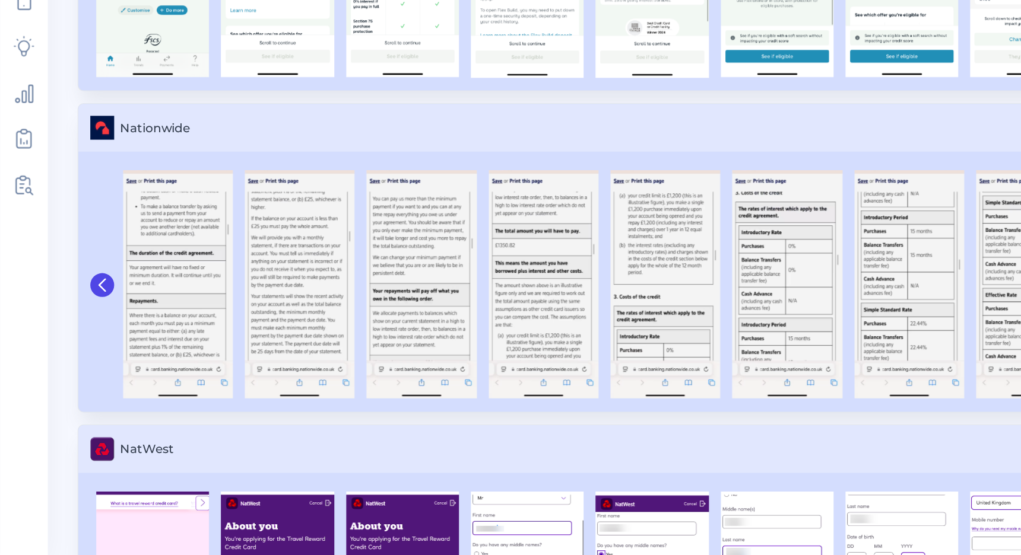
click at [84, 327] on button at bounding box center [81, 334] width 19 height 19
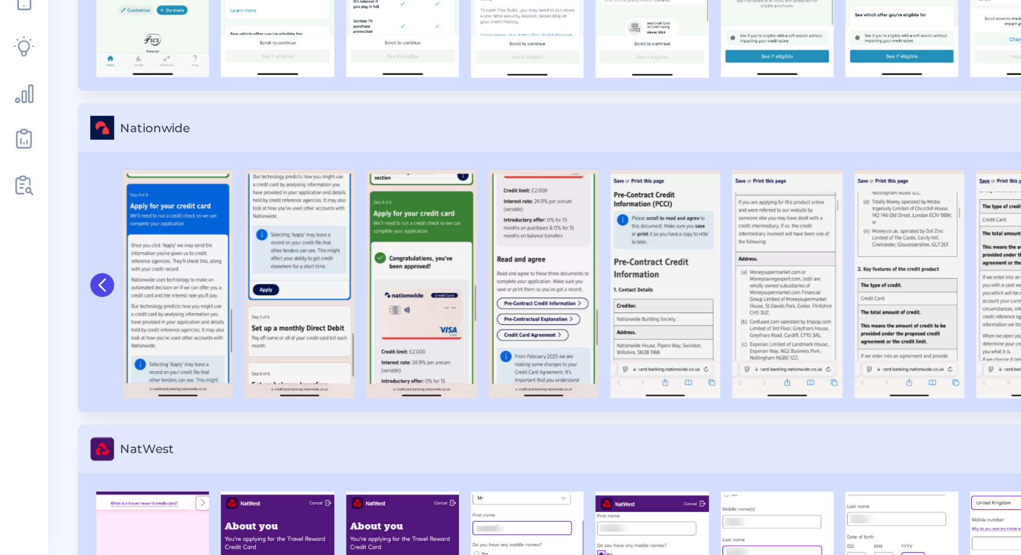
click at [82, 328] on button at bounding box center [81, 334] width 19 height 19
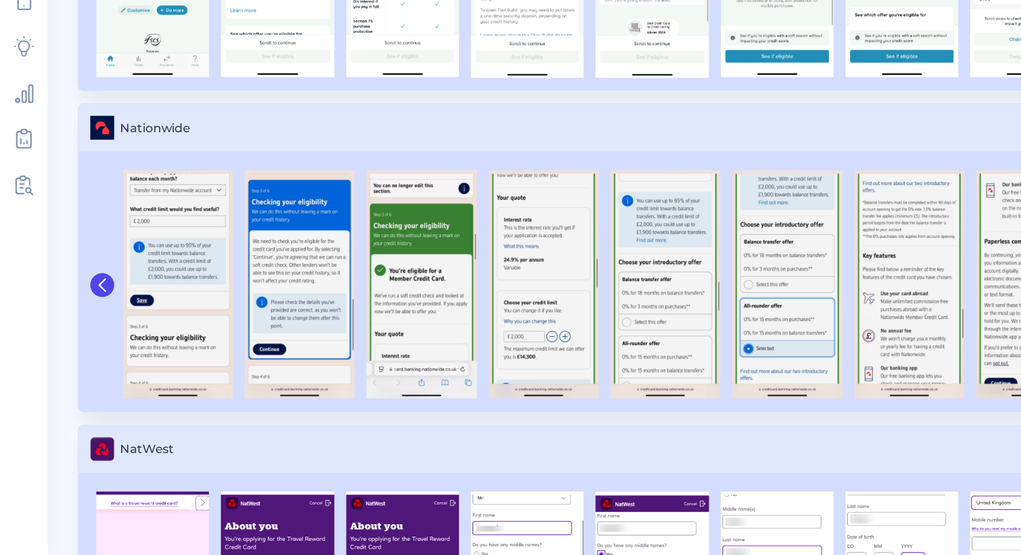
click at [82, 328] on button at bounding box center [81, 334] width 19 height 19
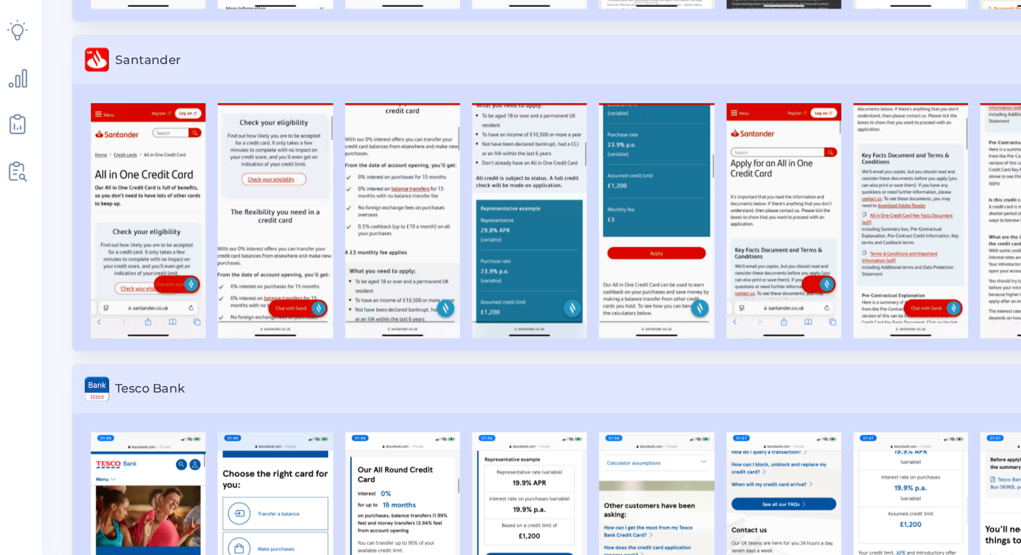
scroll to position [3530, 0]
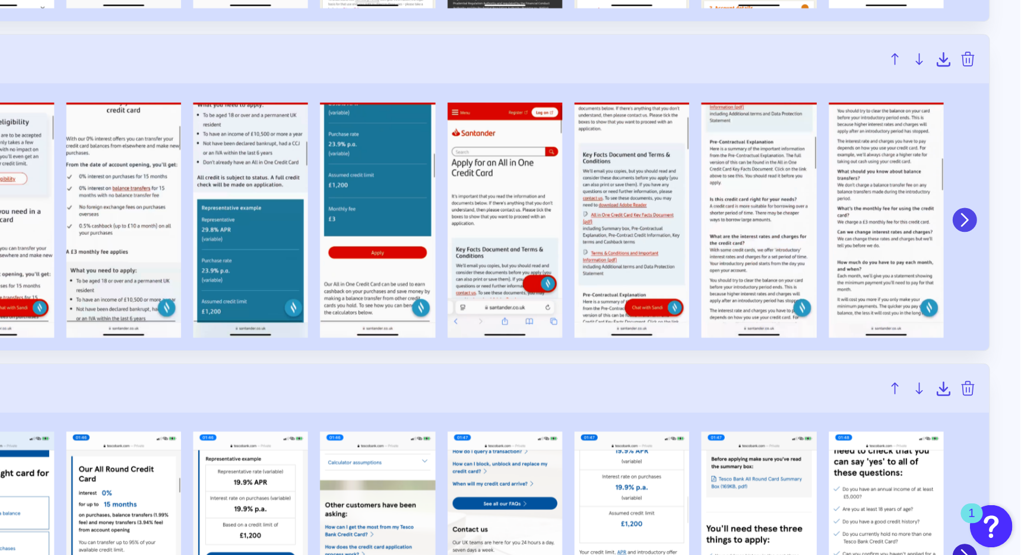
click at [979, 286] on button at bounding box center [977, 293] width 19 height 19
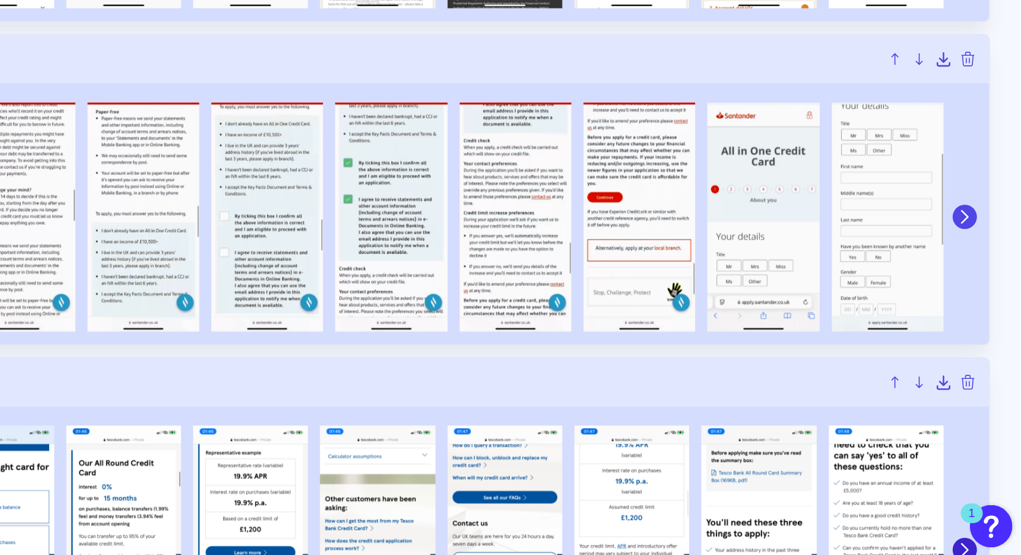
click at [979, 287] on icon at bounding box center [977, 290] width 11 height 11
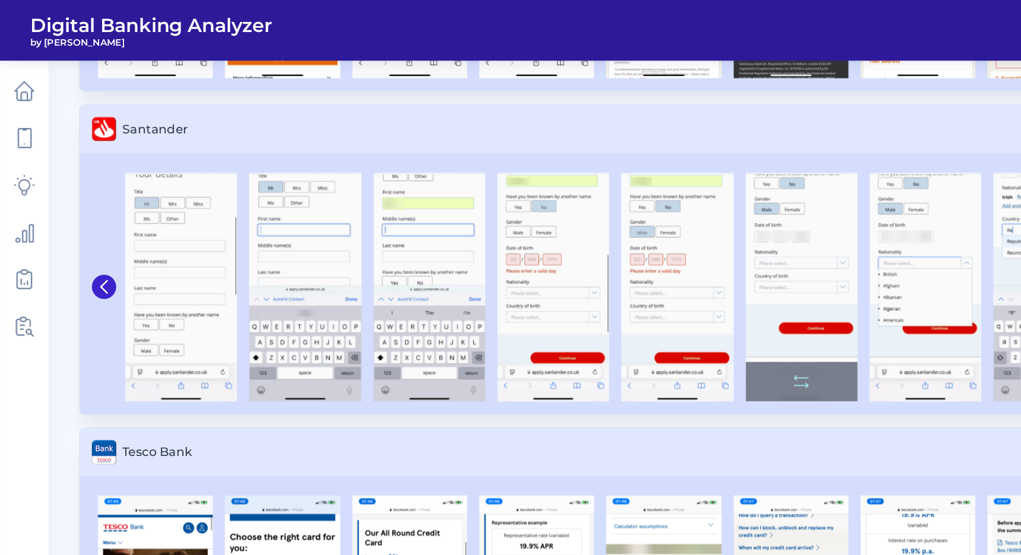
scroll to position [3587, 0]
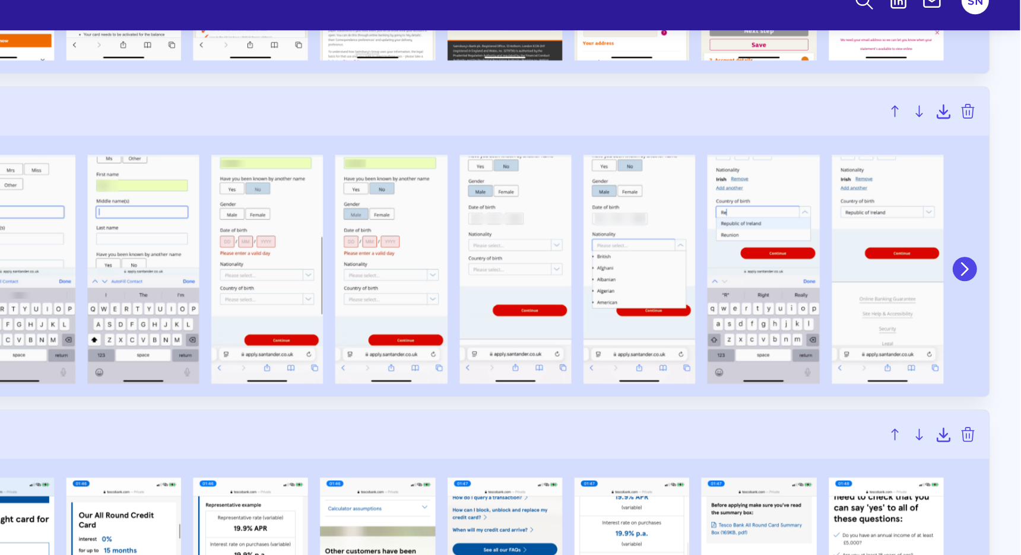
click at [974, 238] on icon at bounding box center [977, 234] width 11 height 11
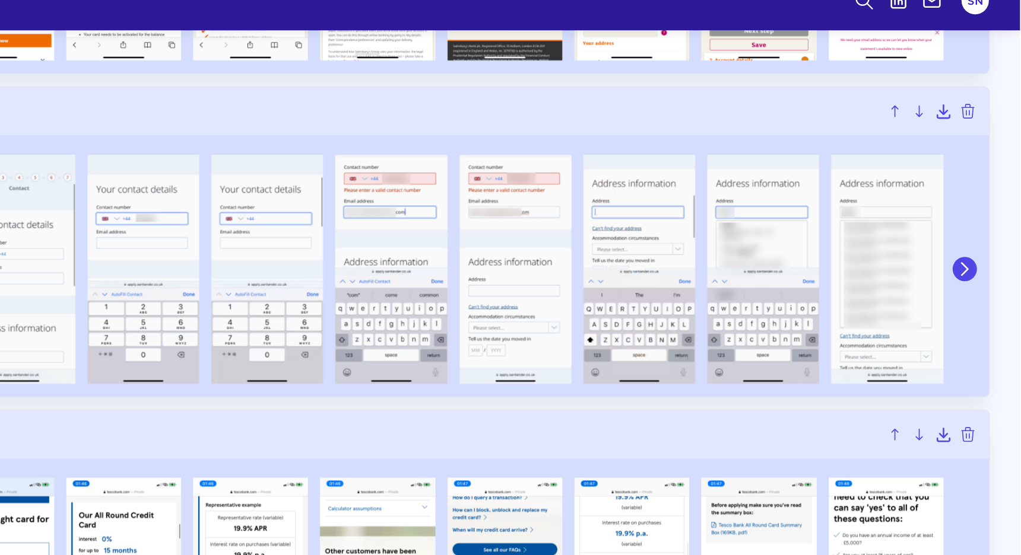
click at [974, 238] on icon at bounding box center [977, 234] width 11 height 11
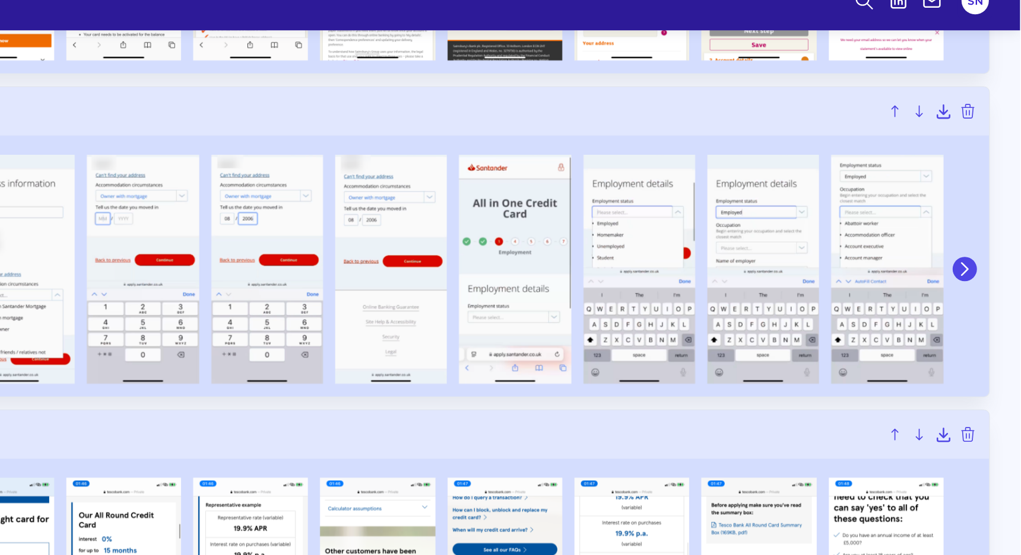
click at [974, 238] on icon at bounding box center [977, 234] width 11 height 11
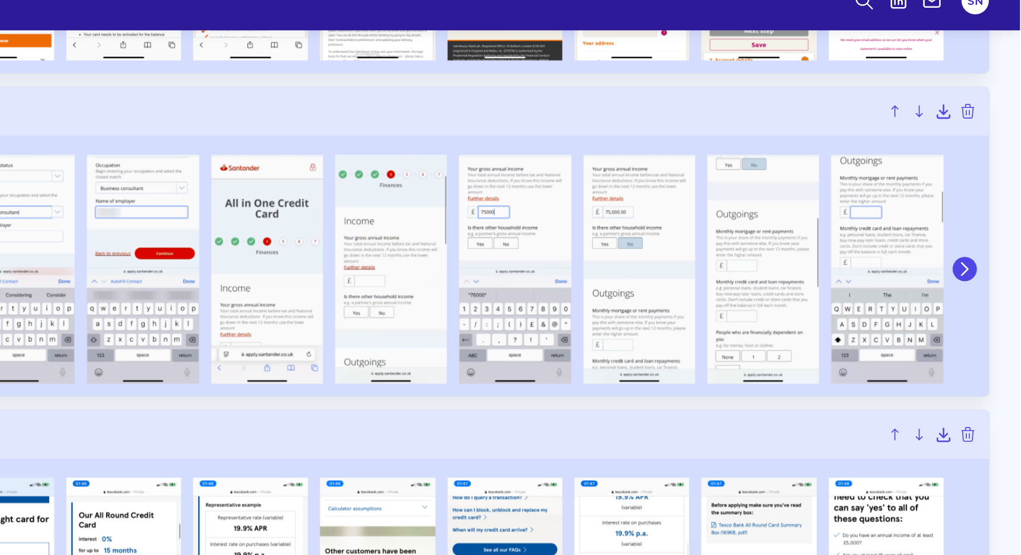
click at [974, 238] on icon at bounding box center [977, 234] width 11 height 11
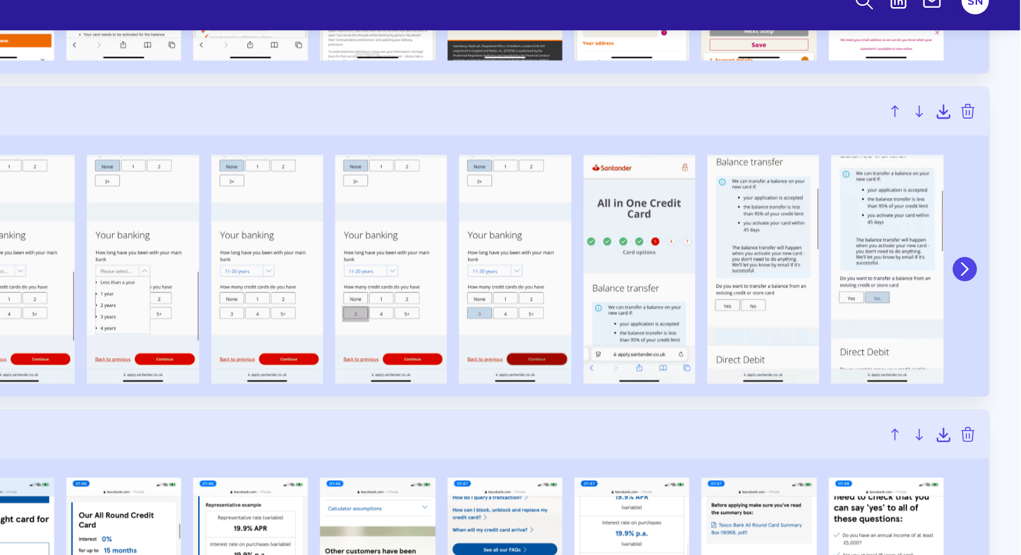
click at [974, 238] on icon at bounding box center [977, 234] width 11 height 11
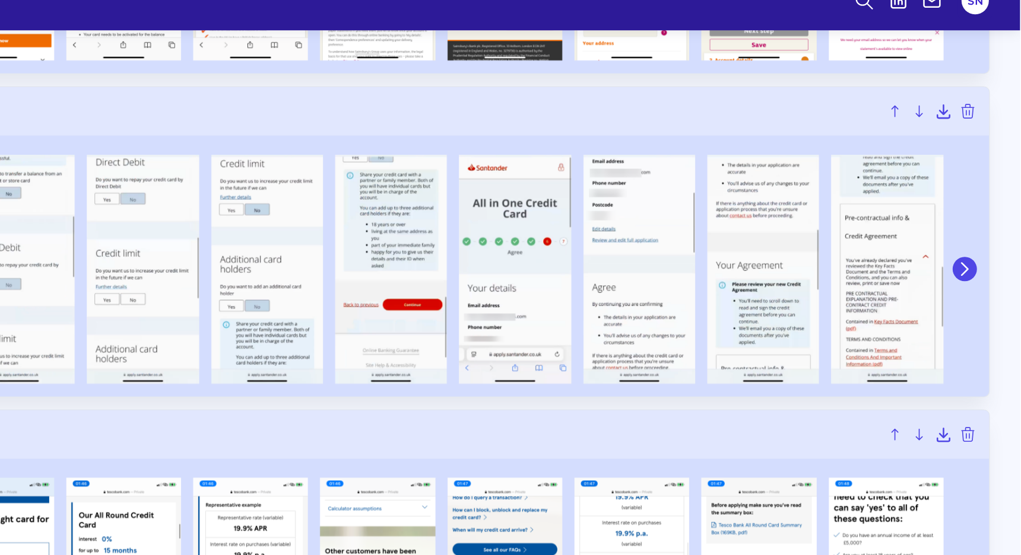
click at [974, 238] on icon at bounding box center [977, 234] width 11 height 11
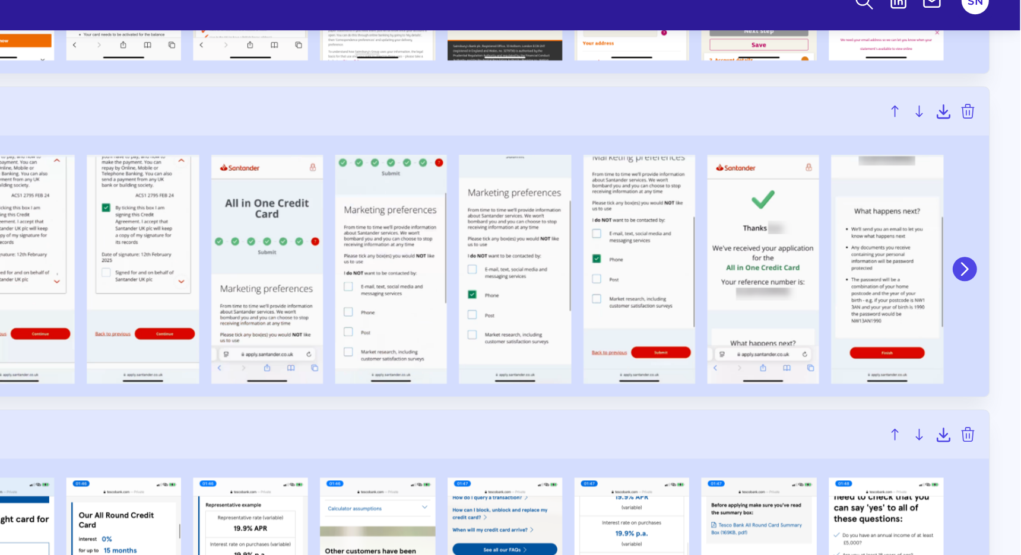
click at [974, 238] on icon at bounding box center [977, 234] width 11 height 11
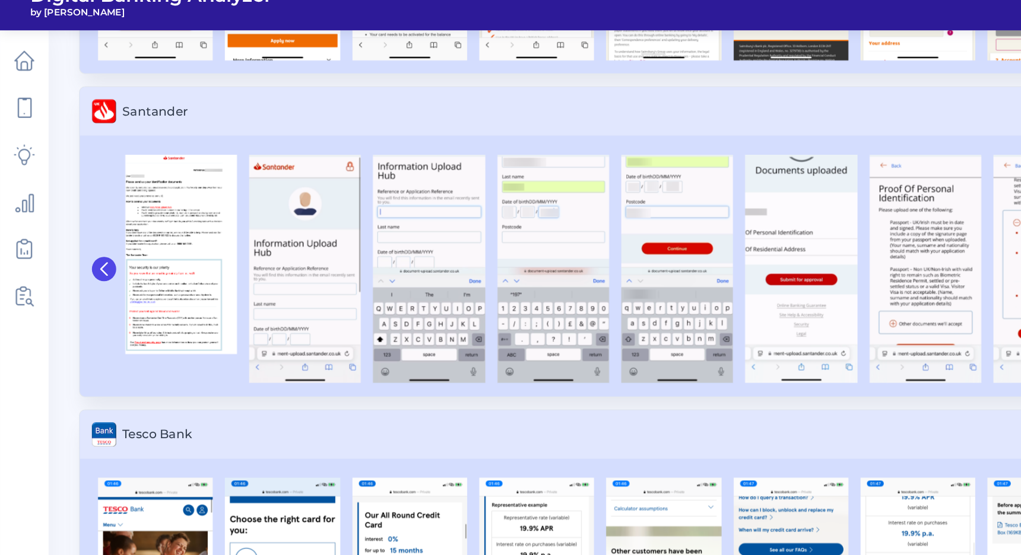
click at [82, 230] on icon at bounding box center [81, 234] width 5 height 9
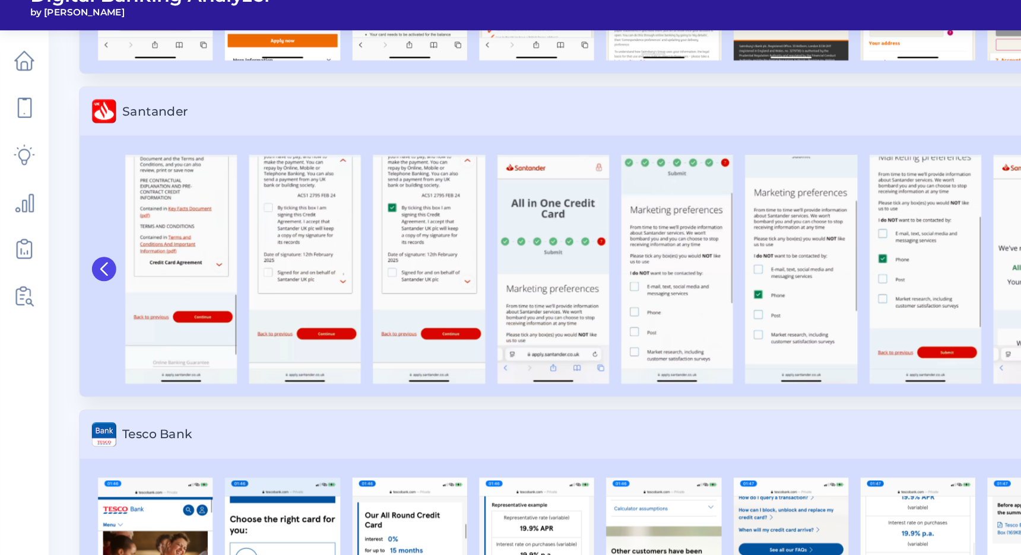
click at [82, 230] on icon at bounding box center [81, 234] width 5 height 9
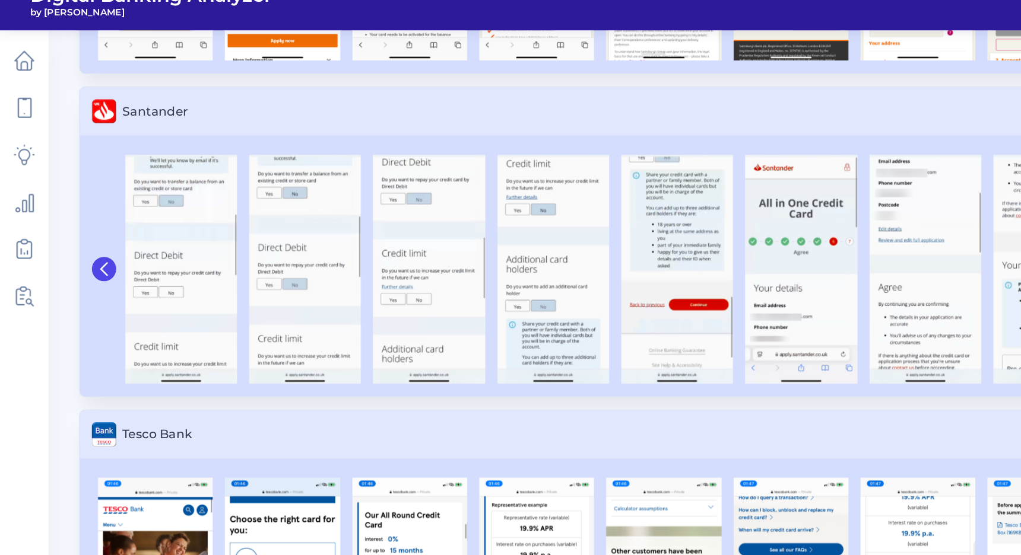
click at [80, 230] on icon at bounding box center [81, 234] width 11 height 11
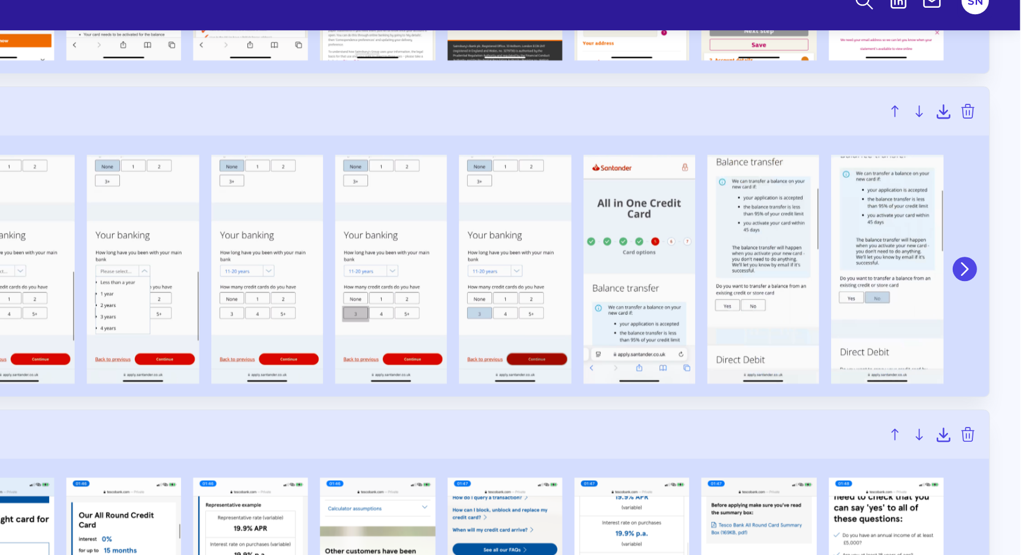
click at [977, 230] on icon at bounding box center [977, 234] width 11 height 11
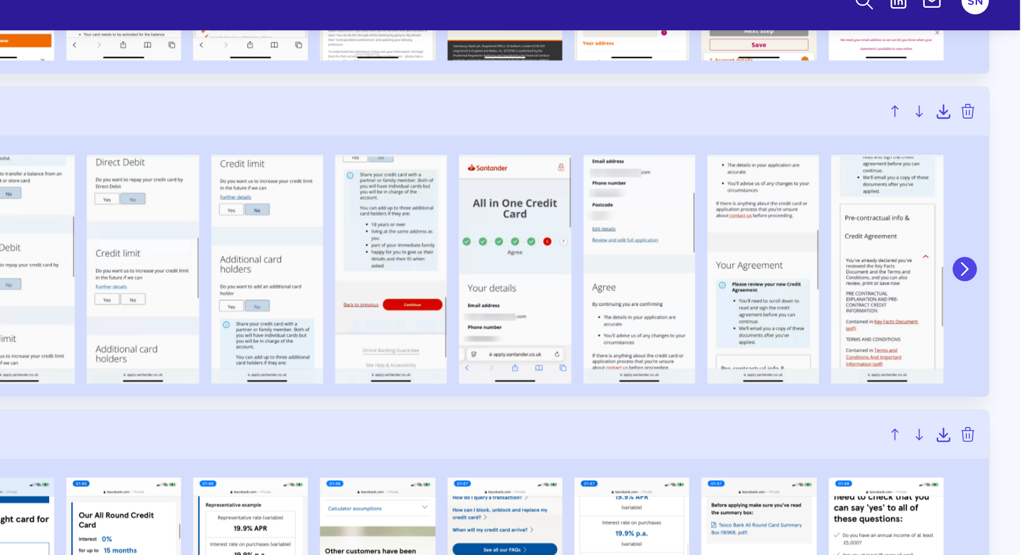
click at [978, 230] on icon at bounding box center [977, 234] width 11 height 11
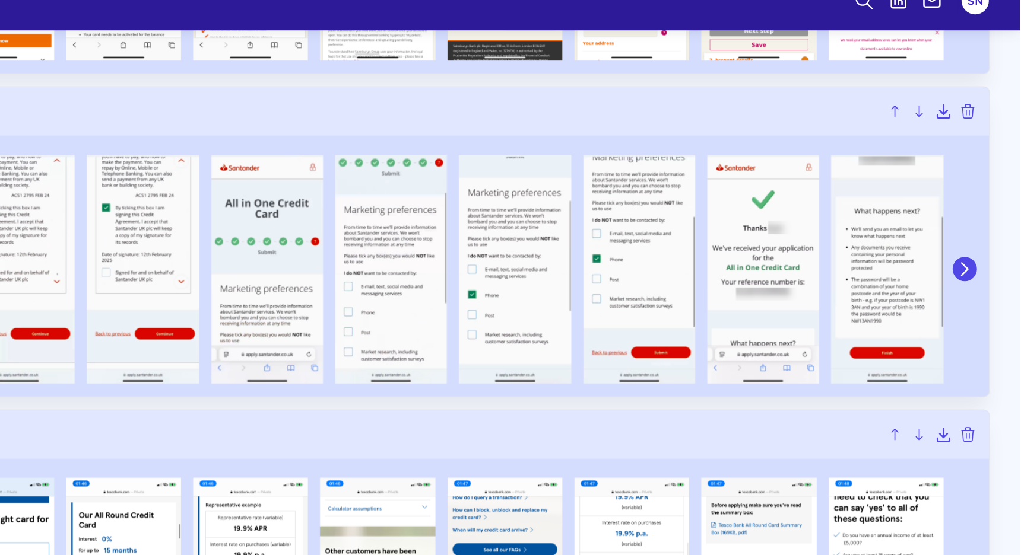
click at [978, 230] on icon at bounding box center [977, 234] width 11 height 11
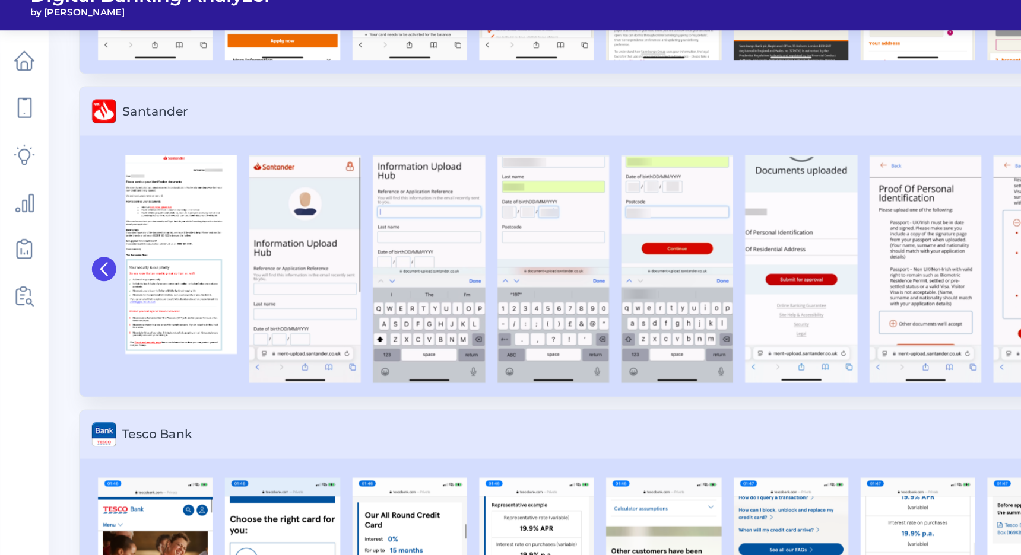
click at [88, 233] on button at bounding box center [81, 234] width 19 height 19
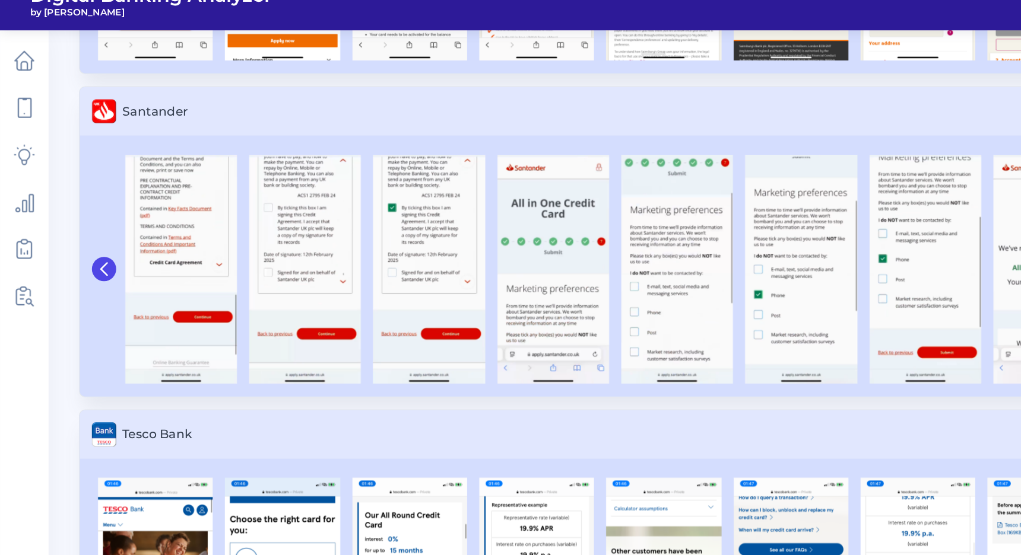
click at [87, 233] on button at bounding box center [81, 234] width 19 height 19
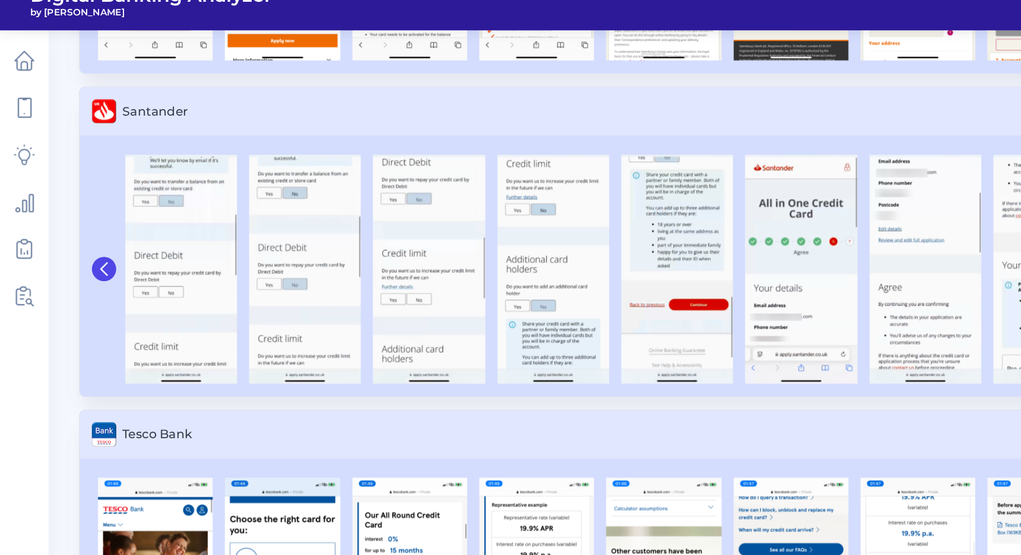
click at [88, 233] on button at bounding box center [81, 234] width 19 height 19
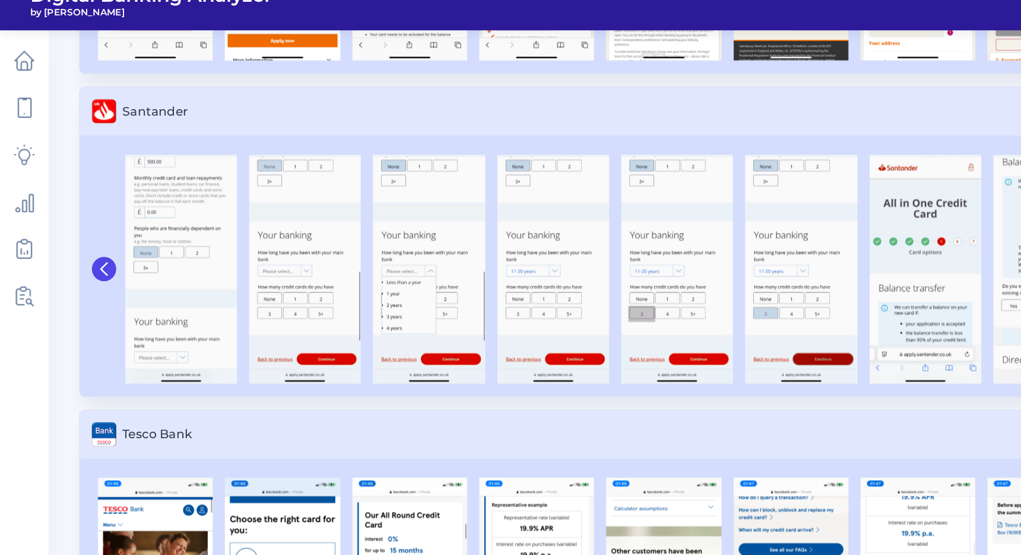
click at [88, 233] on button at bounding box center [81, 234] width 19 height 19
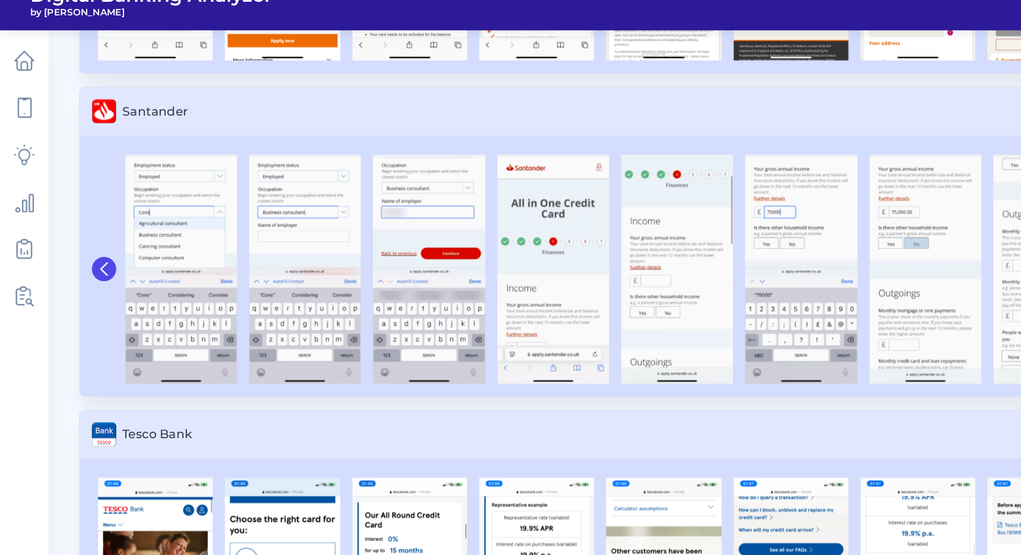
click at [88, 233] on button at bounding box center [81, 234] width 19 height 19
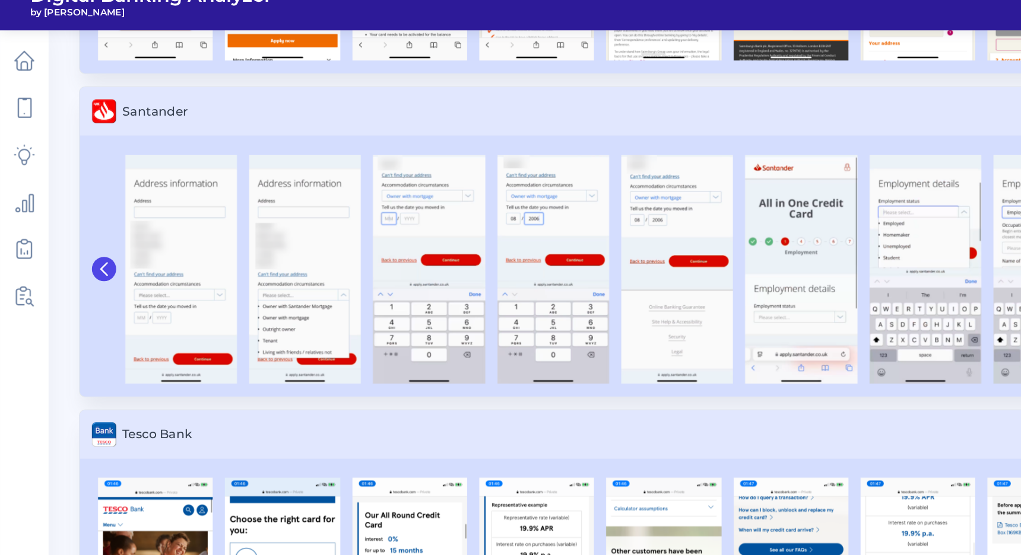
click at [88, 233] on button at bounding box center [81, 234] width 19 height 19
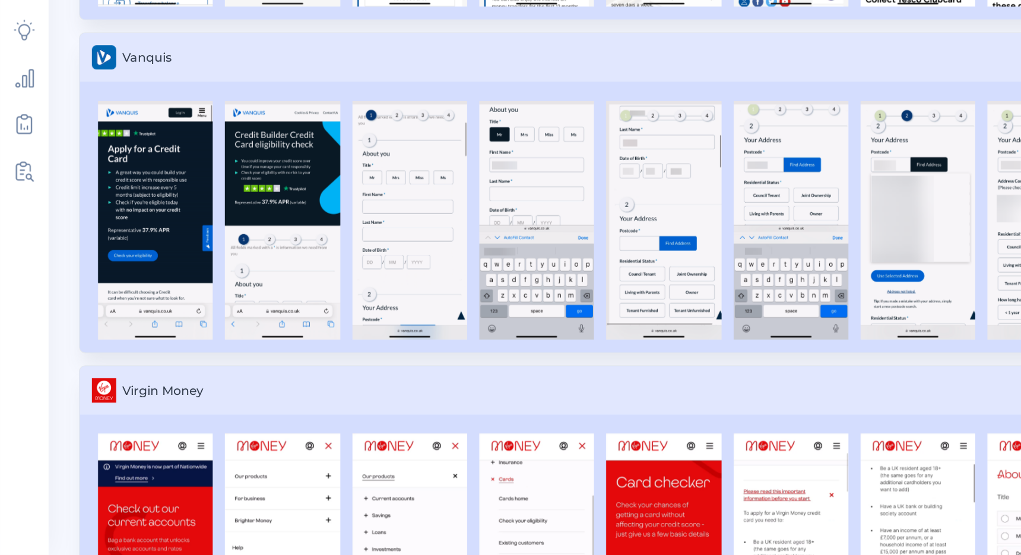
scroll to position [4170, 0]
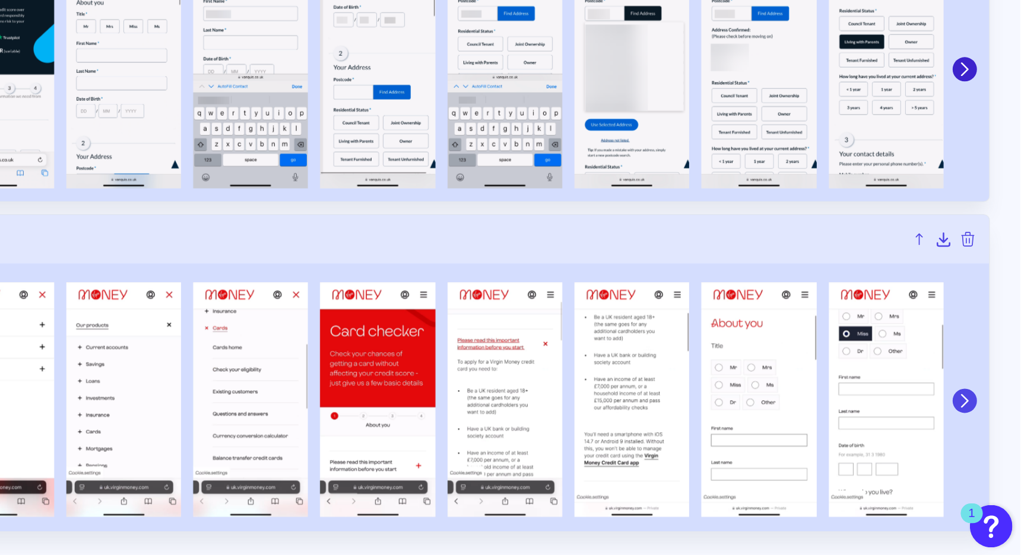
click at [976, 431] on icon at bounding box center [977, 434] width 5 height 9
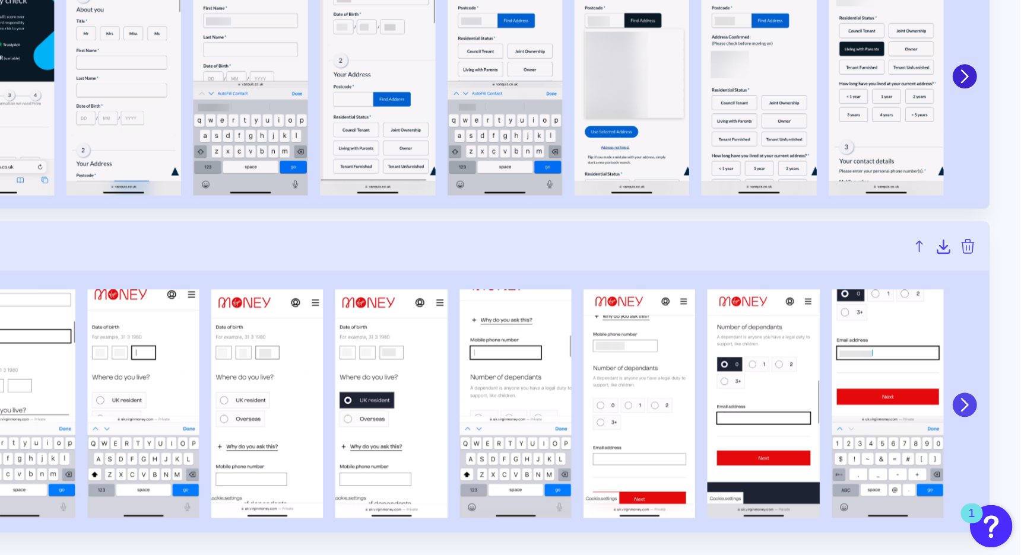
click at [976, 433] on icon at bounding box center [977, 438] width 11 height 11
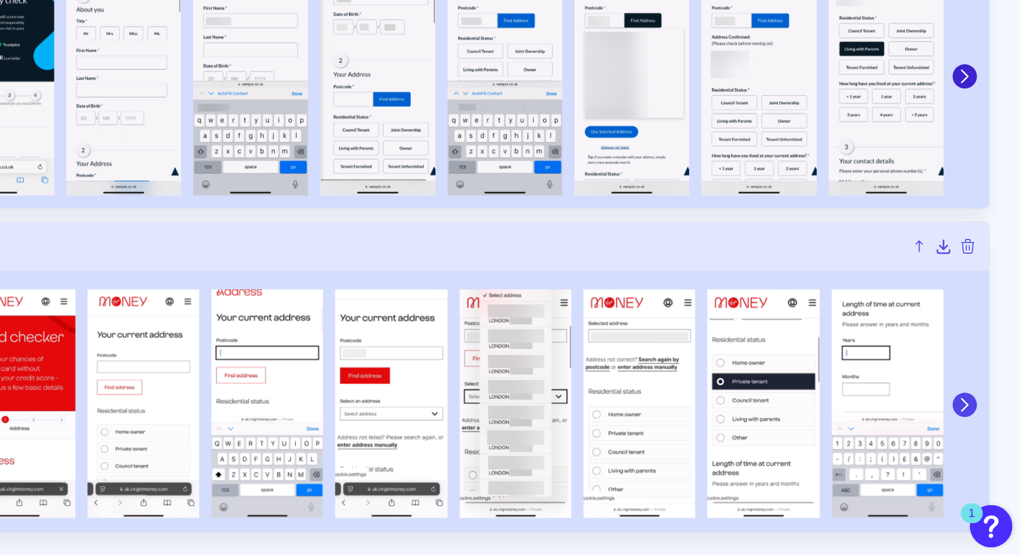
click at [976, 433] on icon at bounding box center [977, 438] width 11 height 11
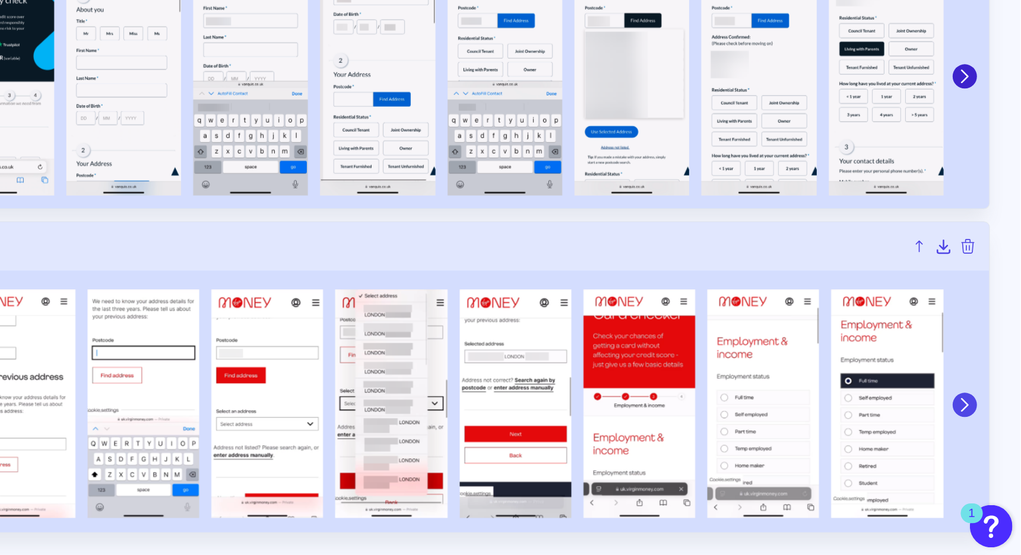
click at [976, 433] on icon at bounding box center [977, 438] width 11 height 11
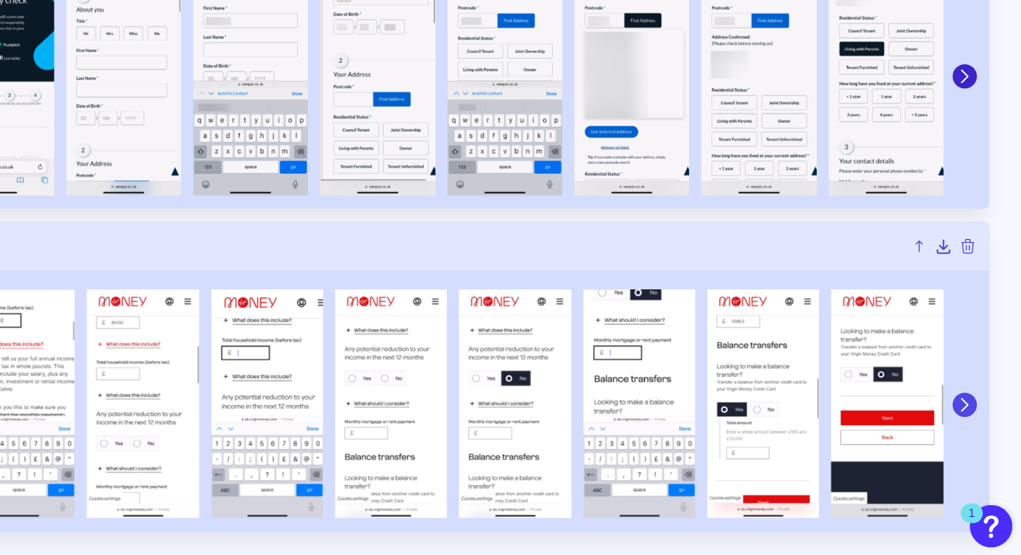
click at [983, 433] on button at bounding box center [977, 437] width 19 height 19
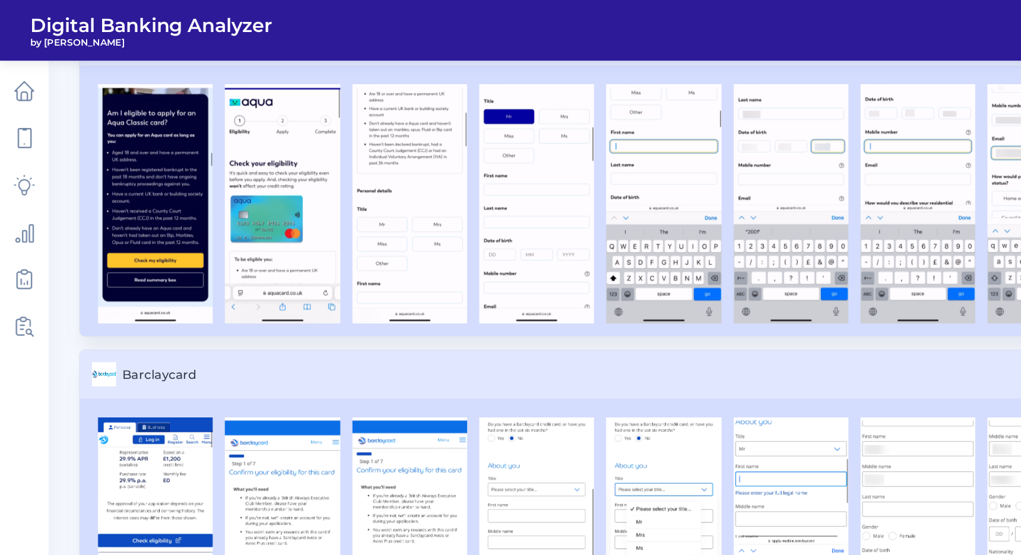
scroll to position [131, 0]
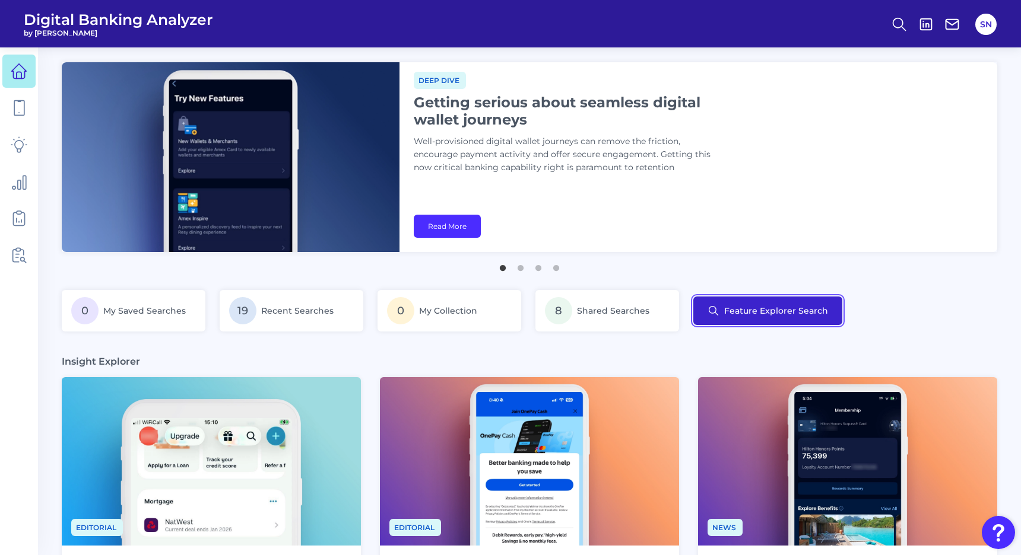
click at [743, 316] on button "Feature Explorer Search" at bounding box center [767, 311] width 149 height 28
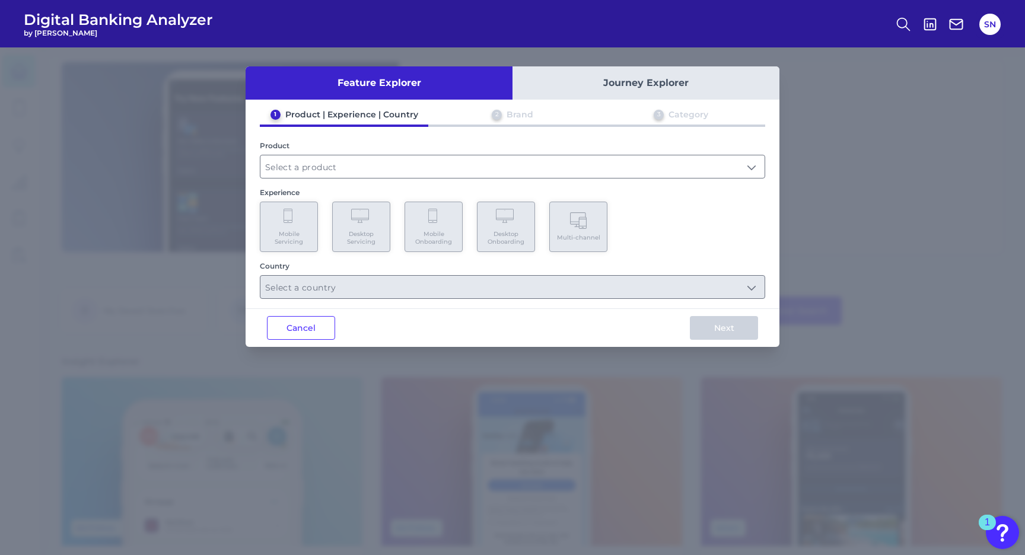
click at [649, 77] on button "Journey Explorer" at bounding box center [646, 82] width 267 height 33
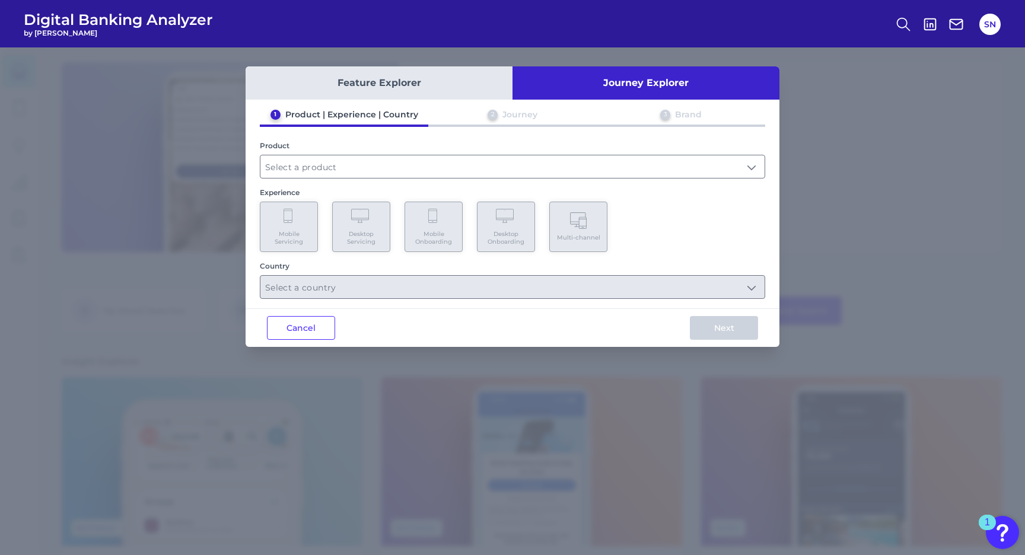
click at [541, 179] on div "1 Product | Experience | Country 2 Journey 3 Brand Product Experience Mobile Se…" at bounding box center [513, 204] width 534 height 190
click at [541, 166] on input "text" at bounding box center [512, 166] width 504 height 23
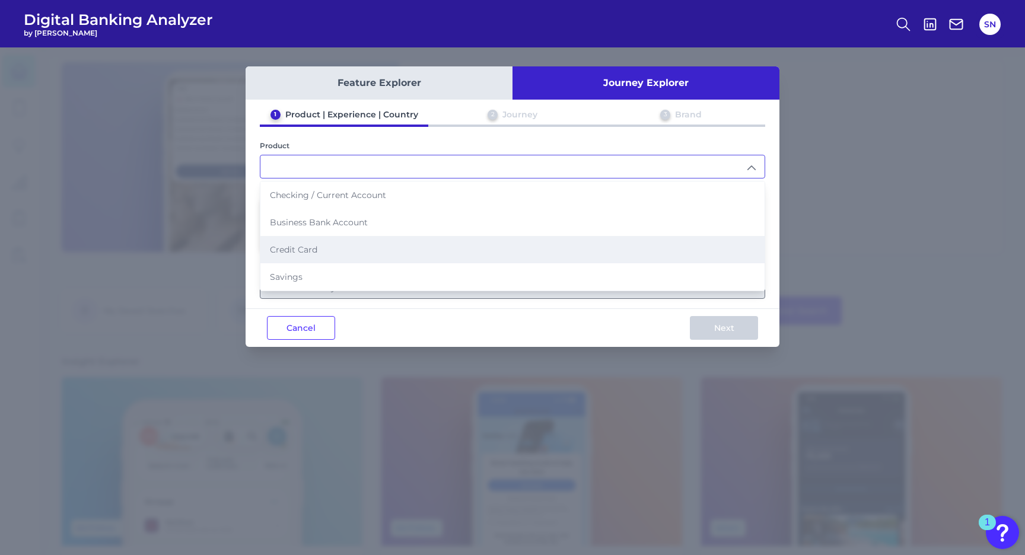
click at [437, 240] on li "Credit Card" at bounding box center [512, 249] width 504 height 27
type input "Credit Card"
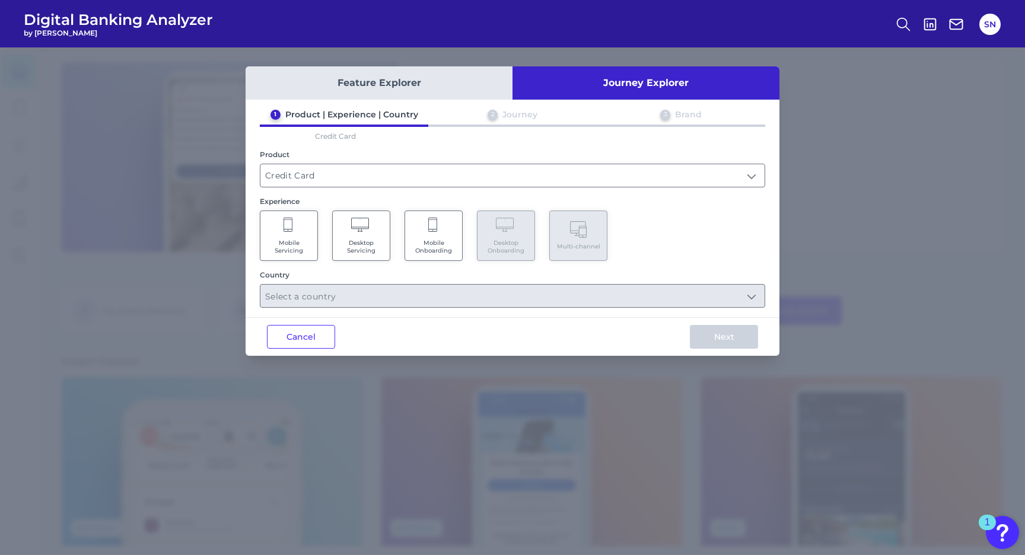
click at [437, 226] on icon at bounding box center [432, 225] width 9 height 14
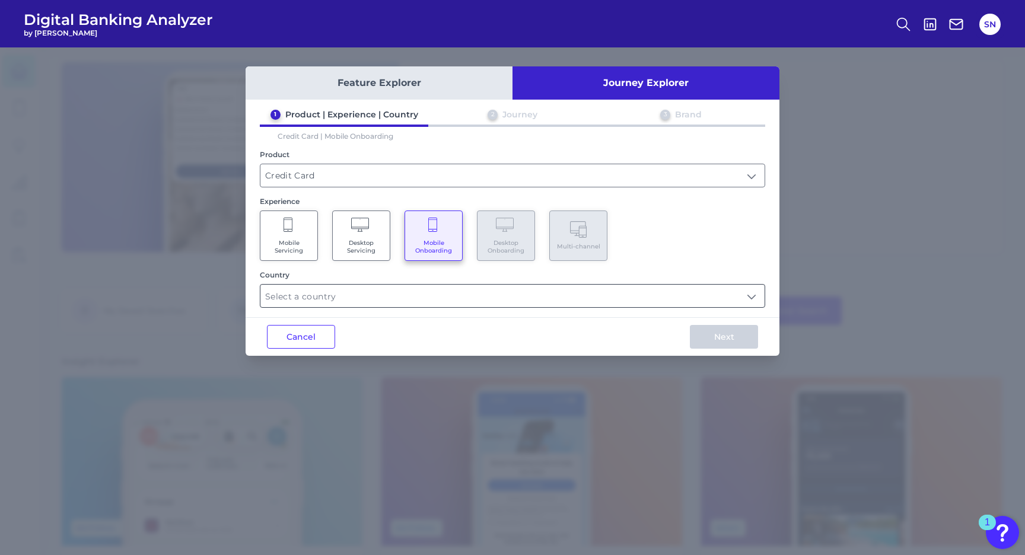
click at [403, 300] on input "text" at bounding box center [512, 296] width 504 height 23
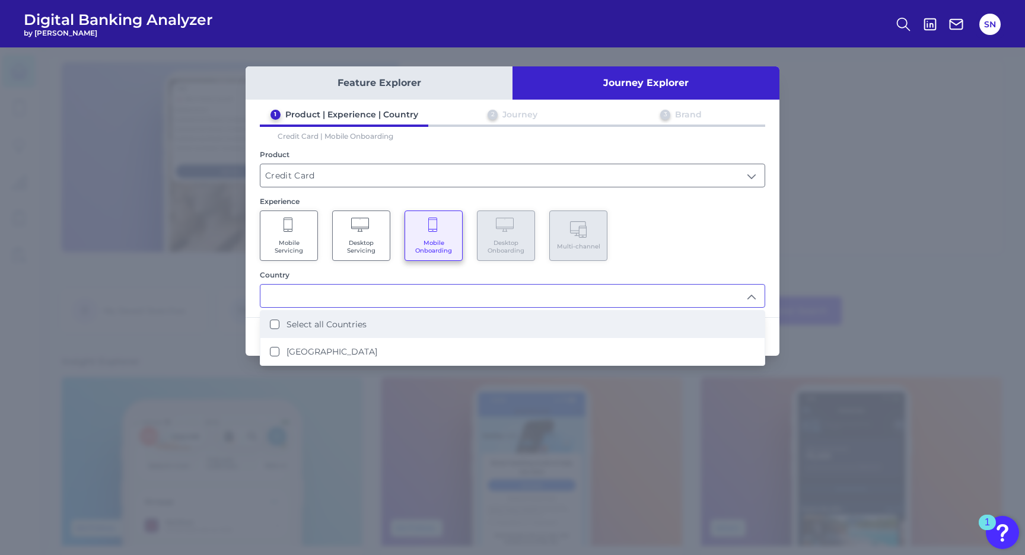
click at [403, 324] on li "Select all Countries" at bounding box center [512, 324] width 504 height 27
type input "Select all Countries"
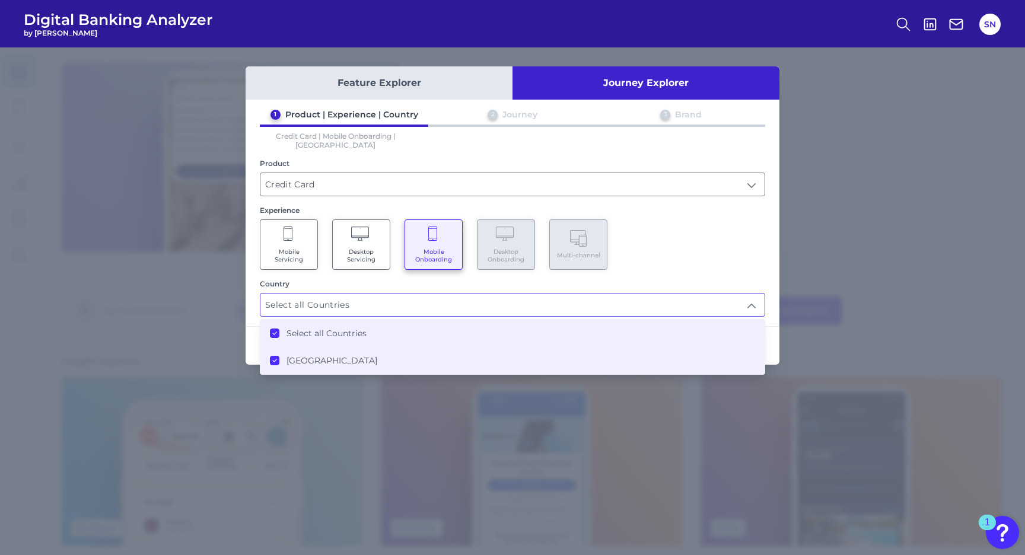
click at [733, 260] on div "1 Product | Experience | Country 2 Journey 3 Brand Credit Card | Mobile Onboard…" at bounding box center [513, 213] width 534 height 208
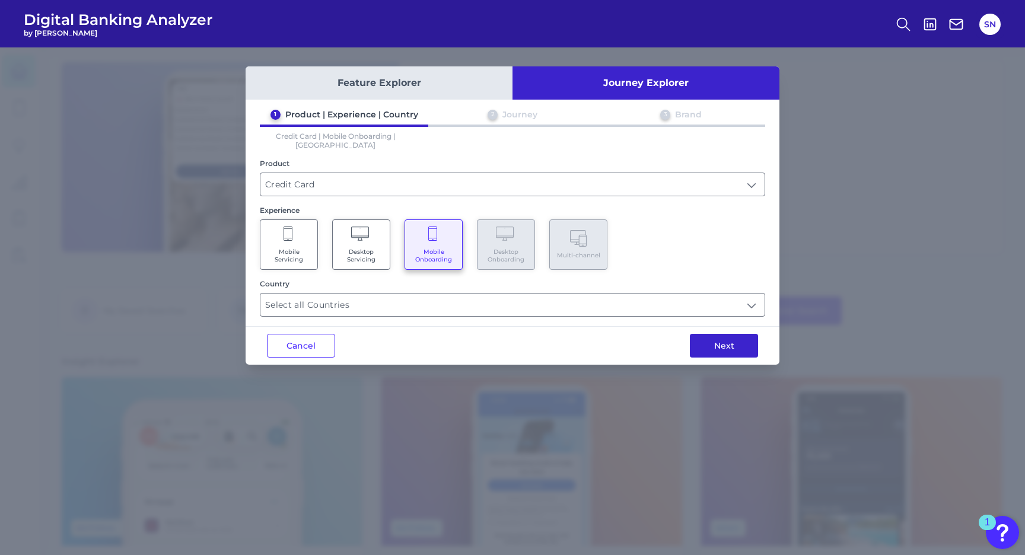
click at [729, 334] on button "Next" at bounding box center [724, 346] width 68 height 24
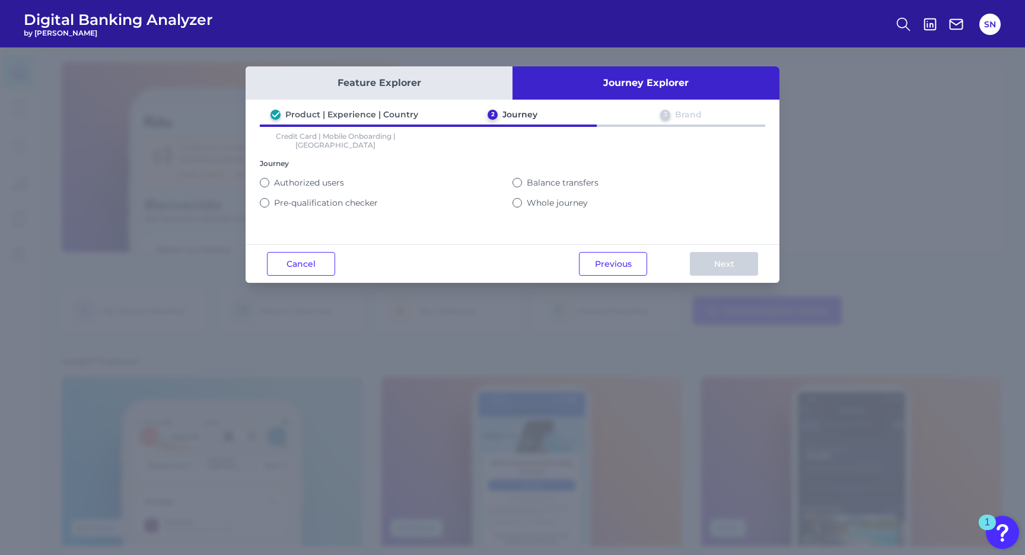
click at [577, 198] on label "Whole journey" at bounding box center [557, 203] width 61 height 11
click at [522, 198] on button "Whole journey" at bounding box center [517, 202] width 9 height 9
click at [731, 260] on button "Next" at bounding box center [724, 264] width 68 height 24
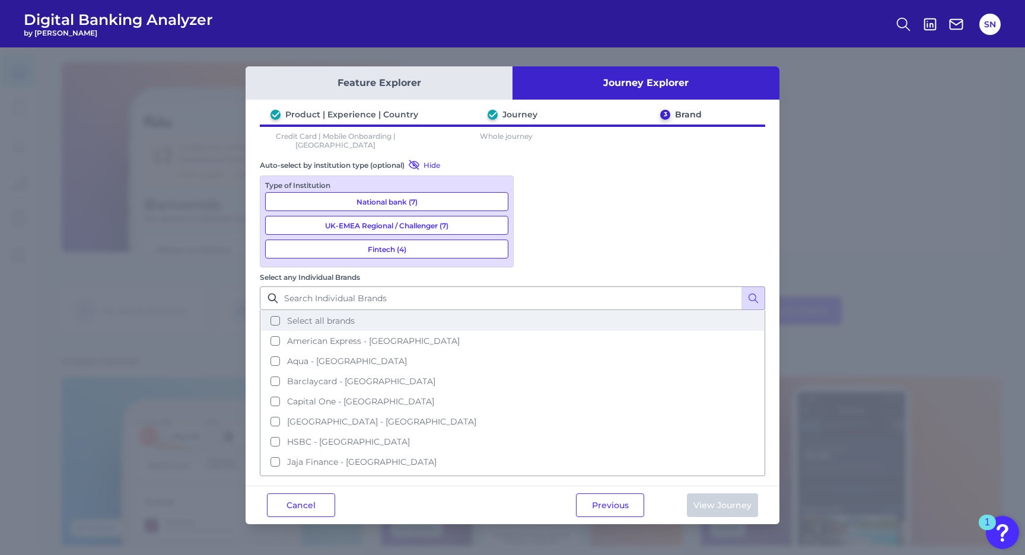
click at [641, 311] on button "Select all brands" at bounding box center [512, 321] width 503 height 20
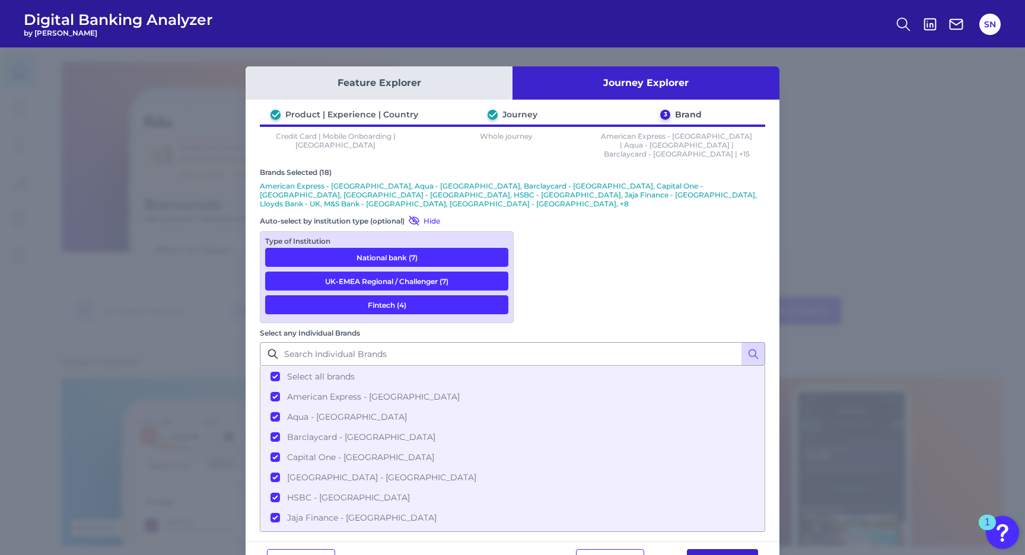
click at [746, 549] on button "View Journey" at bounding box center [722, 561] width 71 height 24
